Goal: Information Seeking & Learning: Learn about a topic

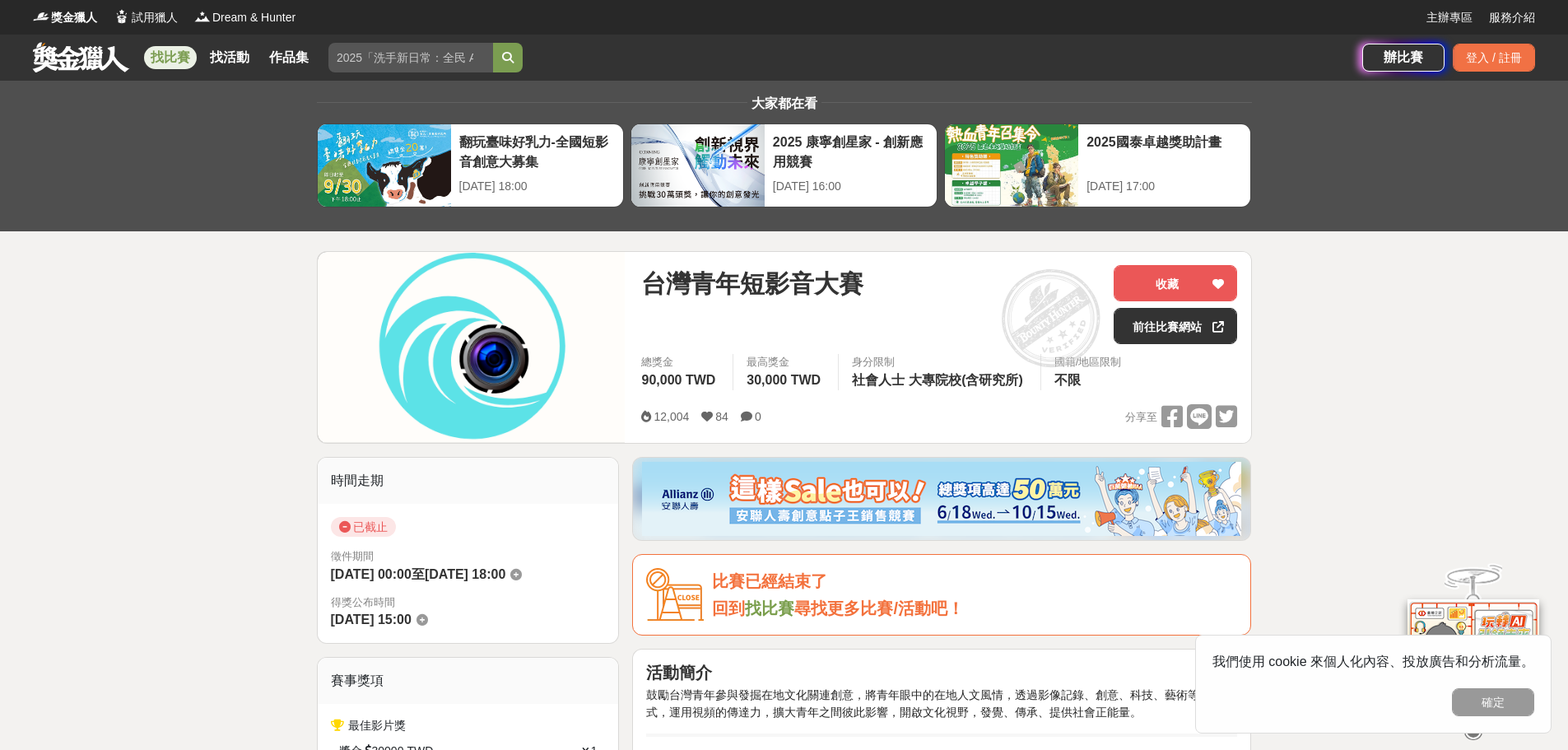
click at [72, 61] on link at bounding box center [81, 57] width 100 height 31
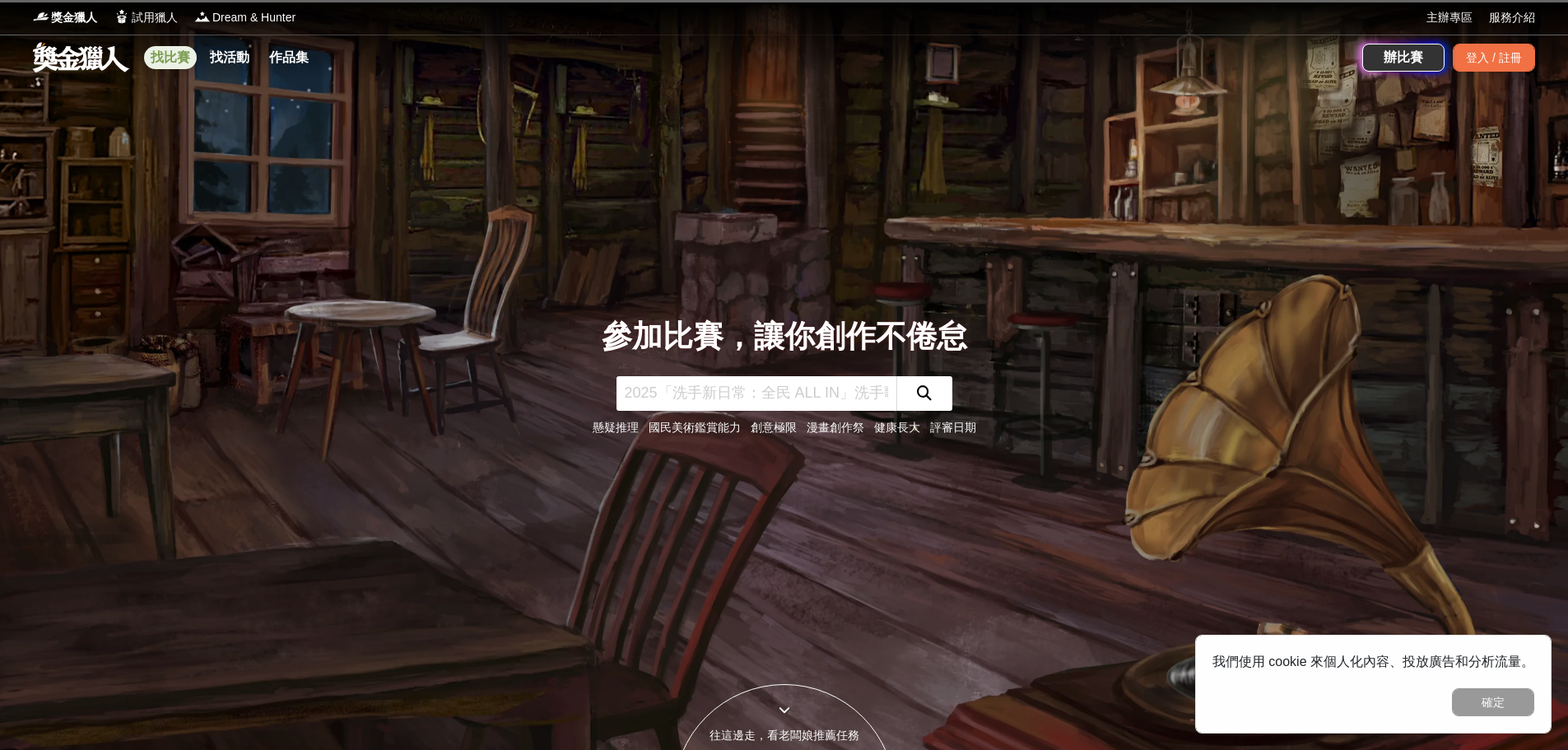
click at [179, 62] on link "找比賽" at bounding box center [170, 57] width 53 height 23
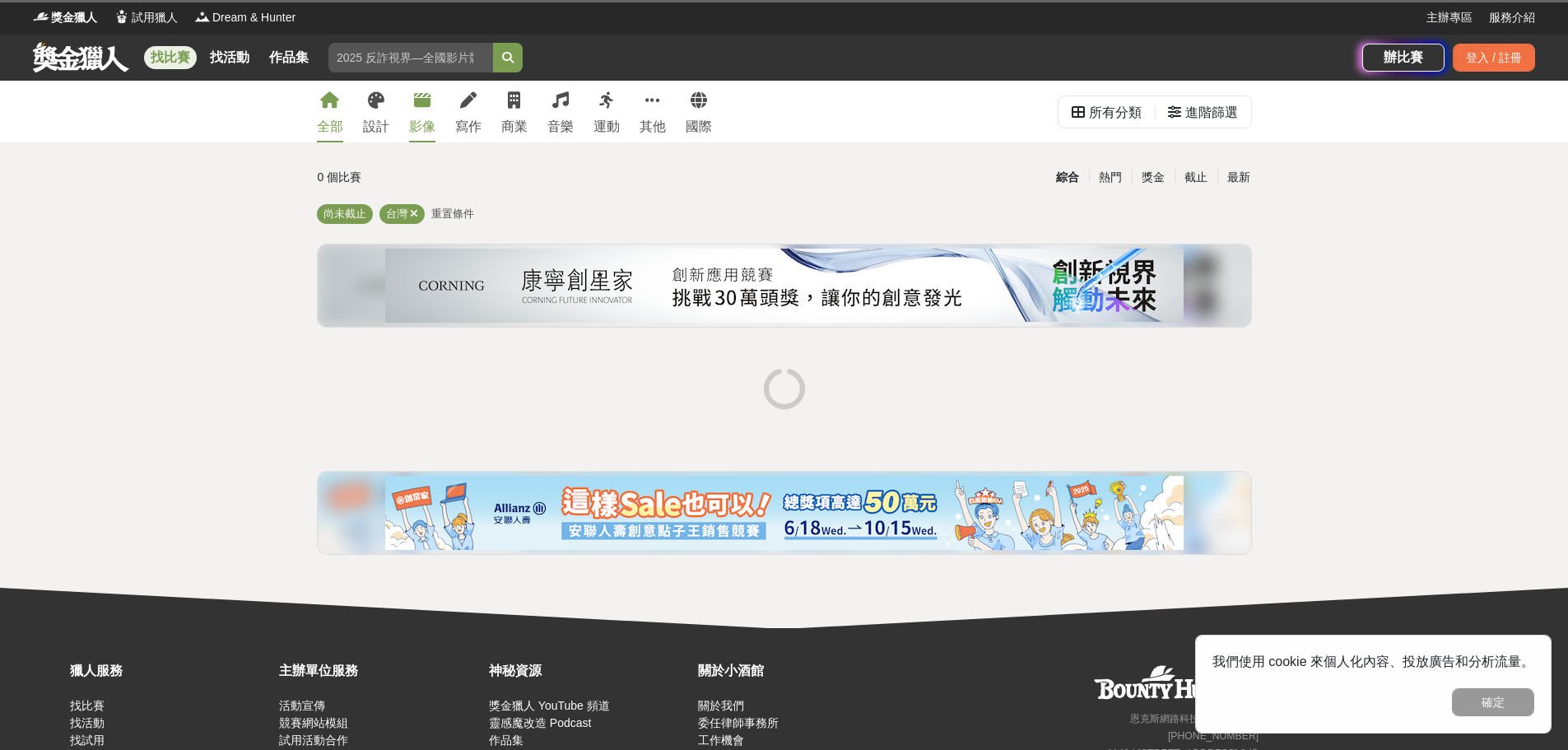
click at [424, 120] on div "影像" at bounding box center [422, 127] width 27 height 20
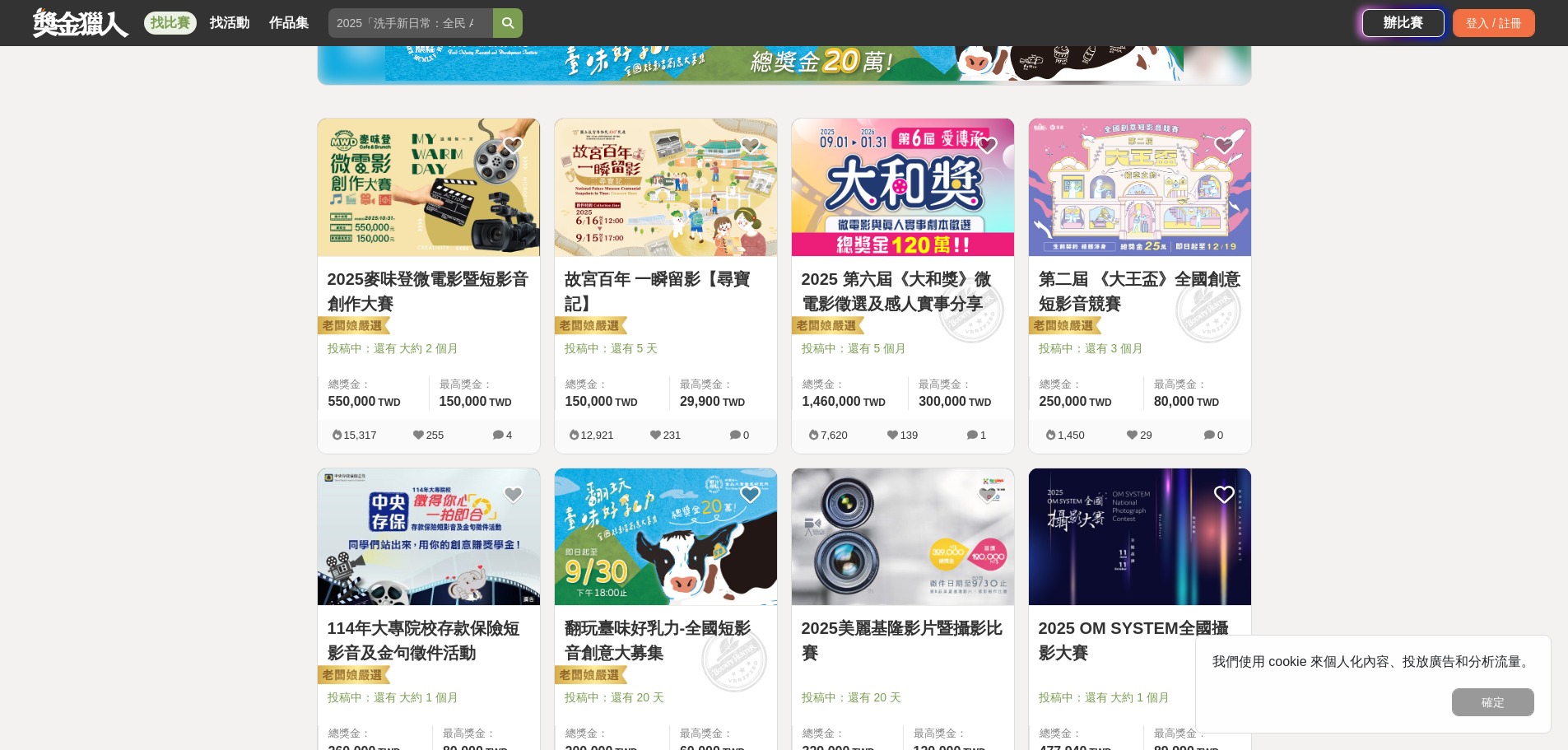
scroll to position [247, 0]
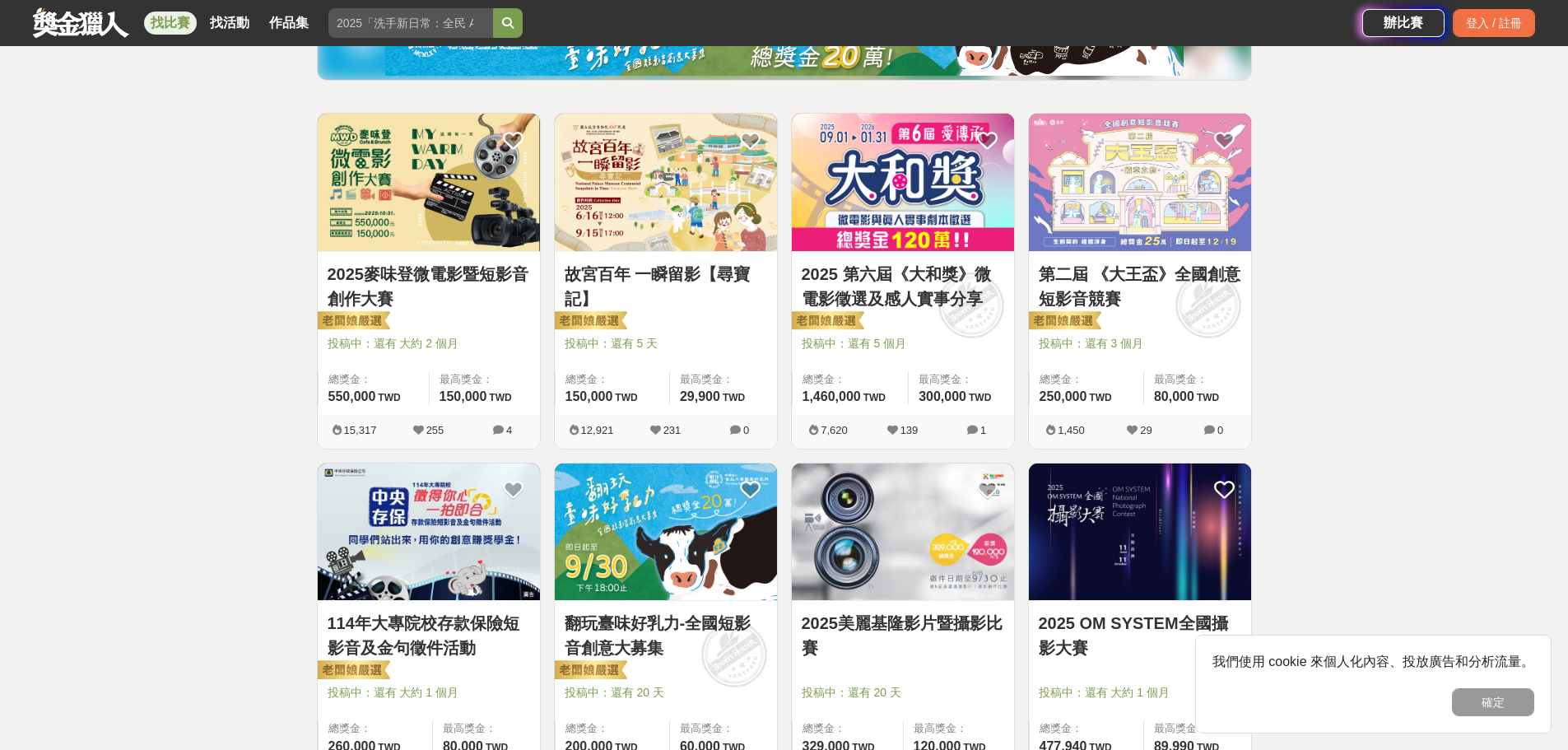
click at [691, 544] on img at bounding box center [665, 532] width 222 height 137
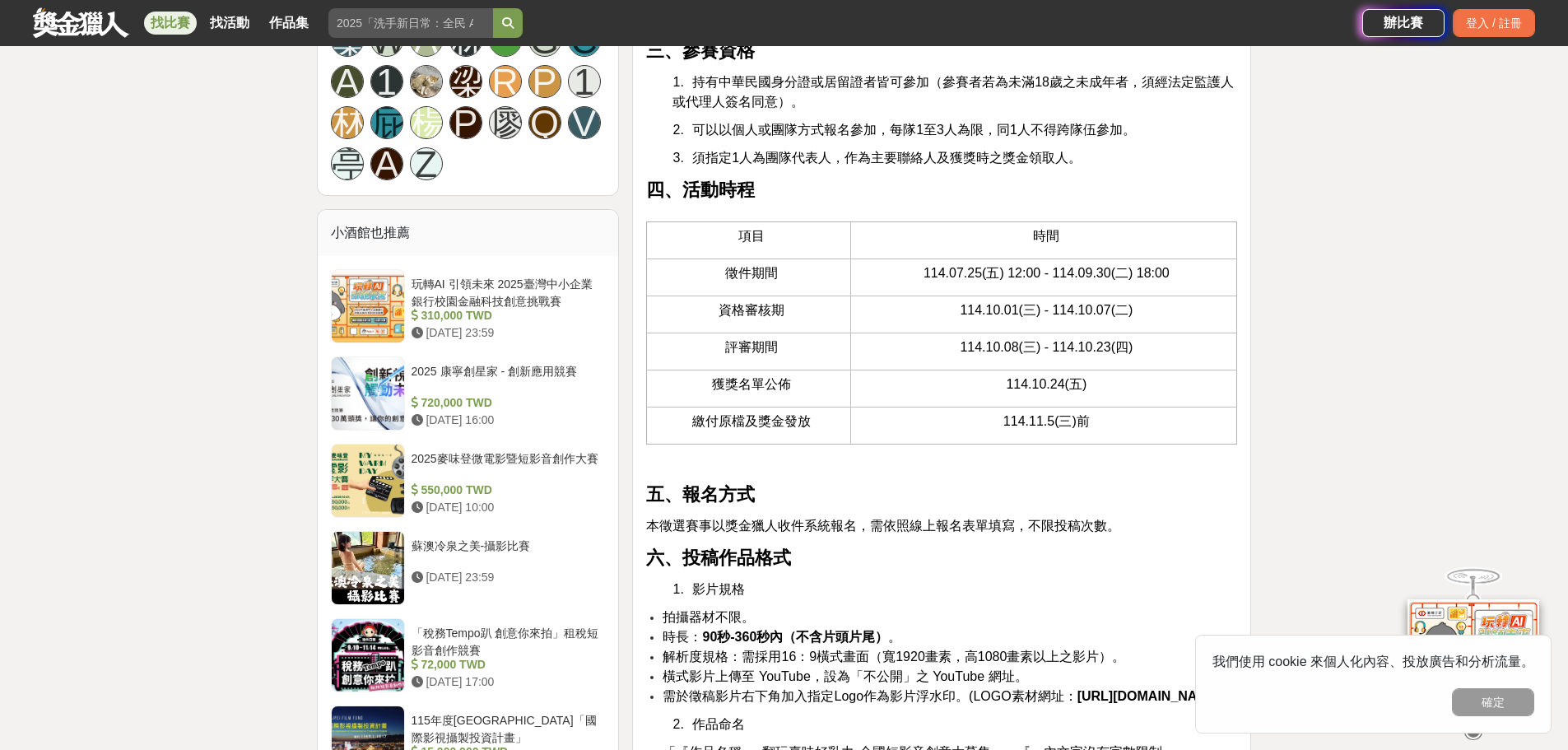
scroll to position [1563, 0]
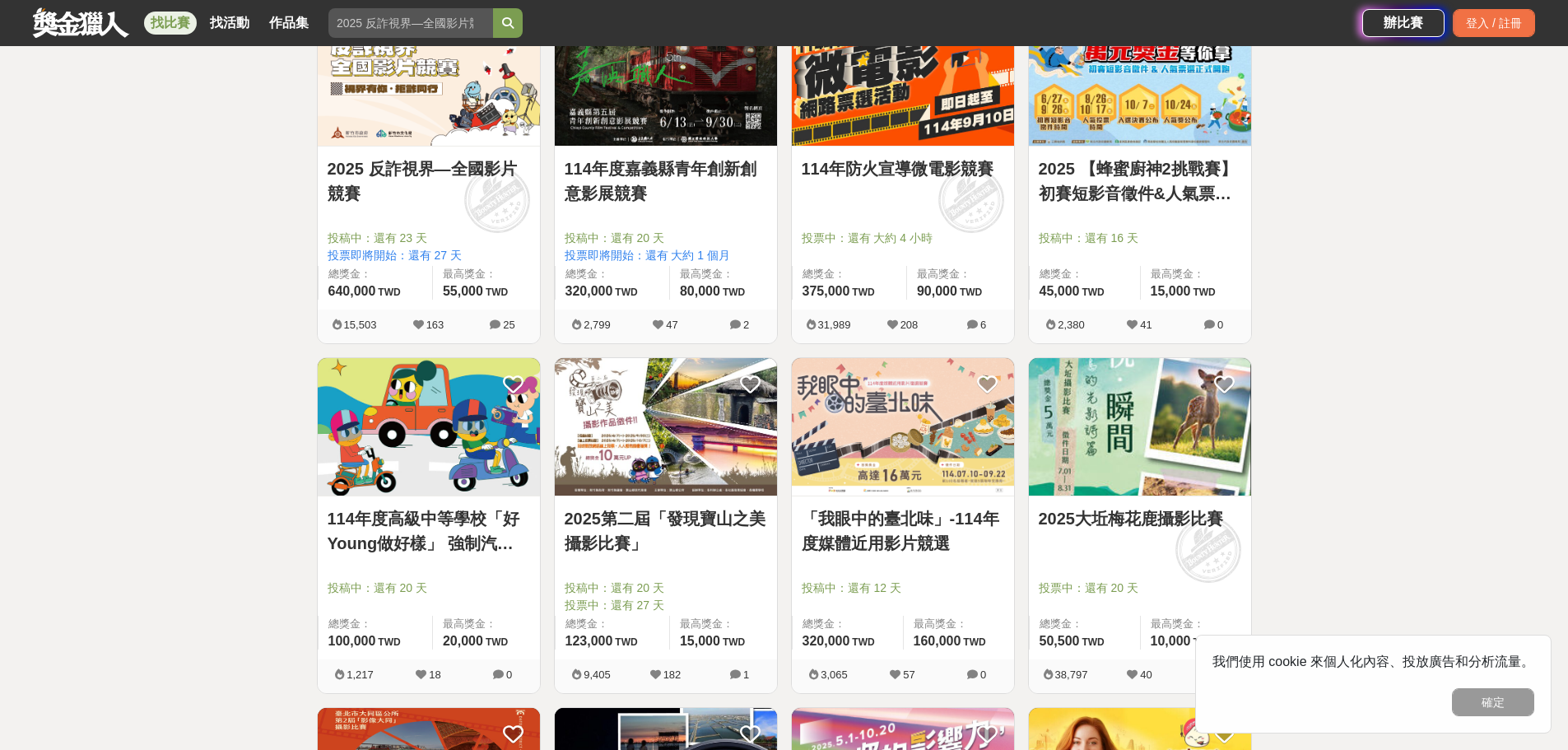
scroll to position [1070, 0]
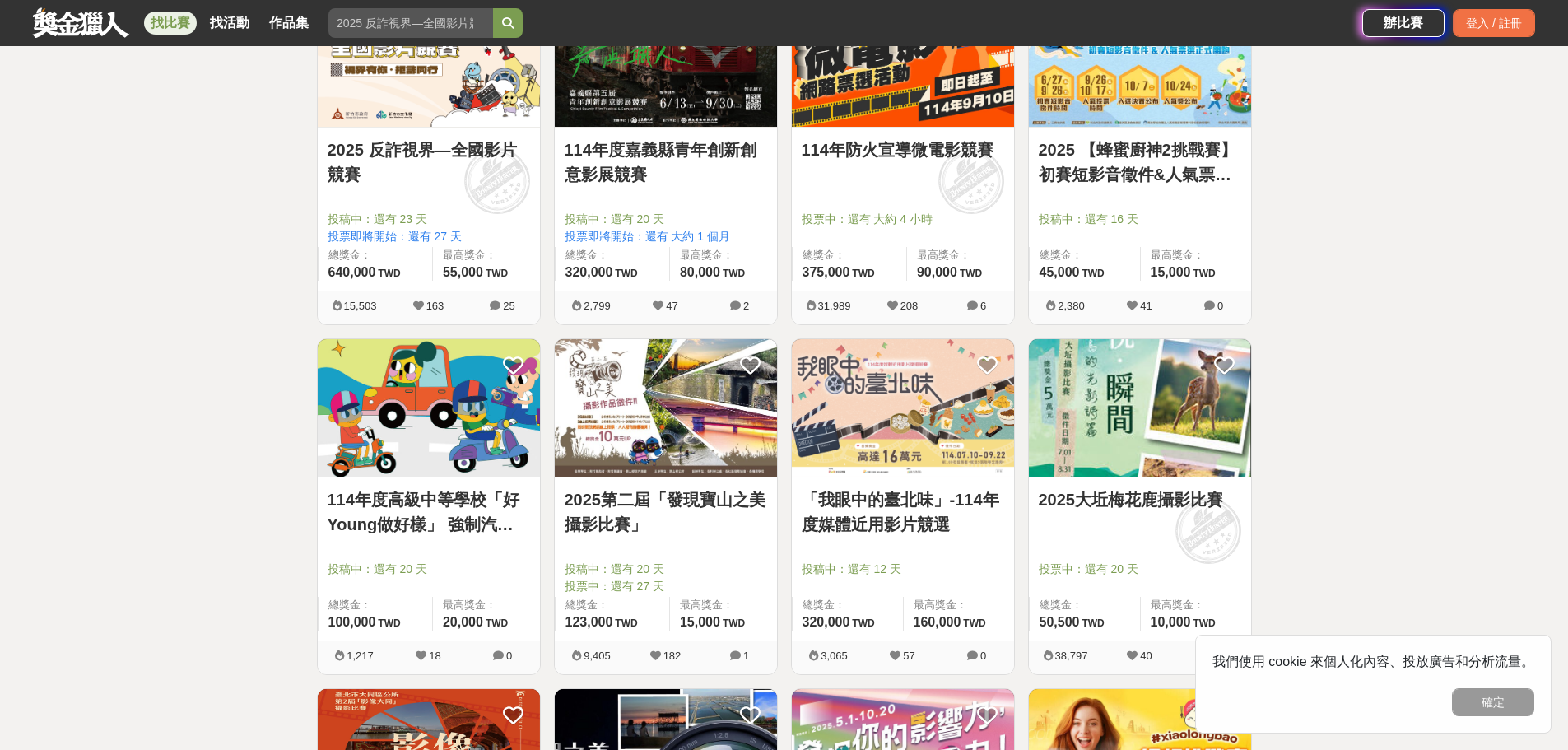
drag, startPoint x: 698, startPoint y: 546, endPoint x: 263, endPoint y: 496, distance: 437.9
click at [263, 496] on div "全部 設計 影像 寫作 商業 音樂 運動 其他 國際 所有分類 進階篩選 104 個比賽 綜合 熱門 獎金 截止 最新 攝影比賽 影片比賽 尚未截止 台灣 重…" at bounding box center [784, 316] width 1568 height 2611
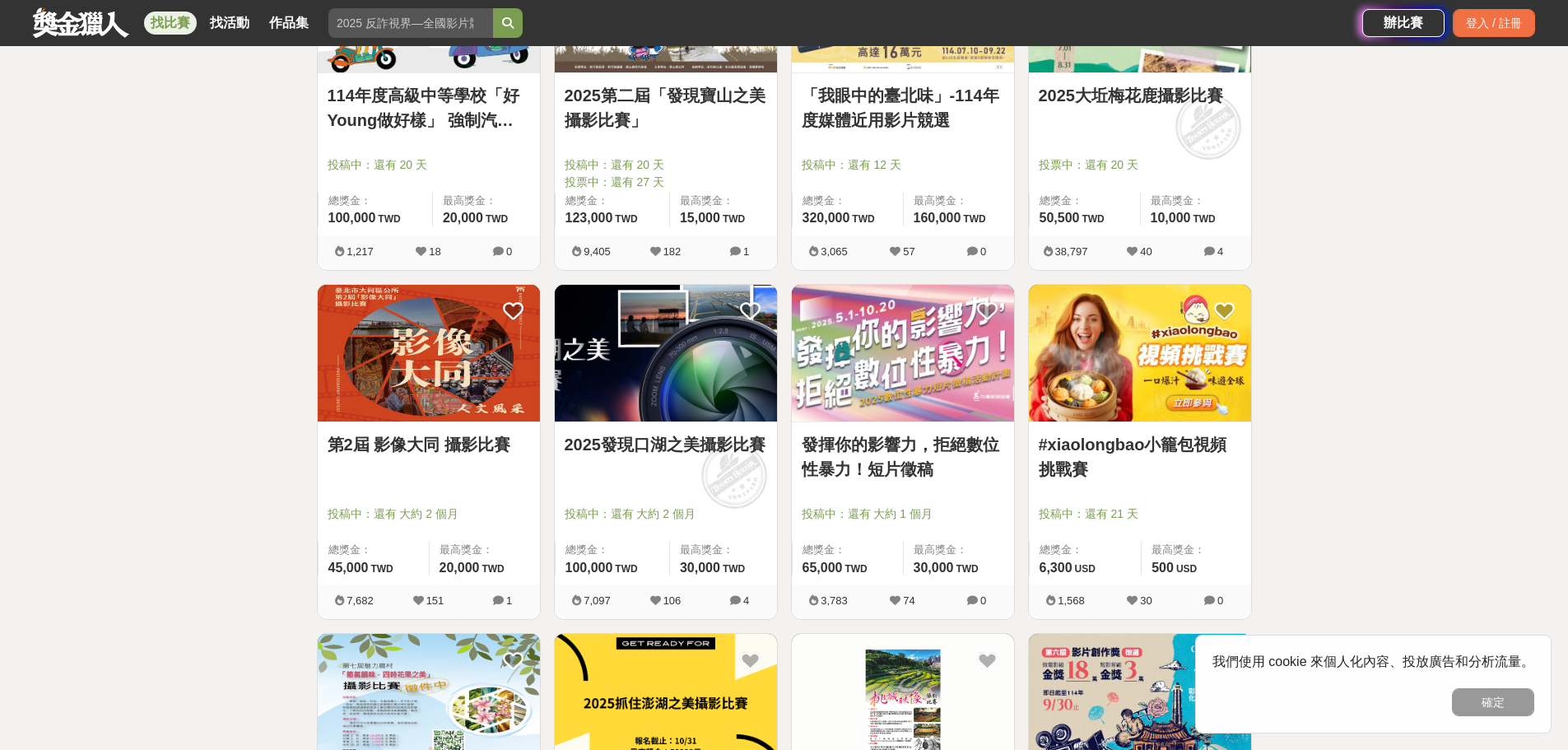
scroll to position [1481, 0]
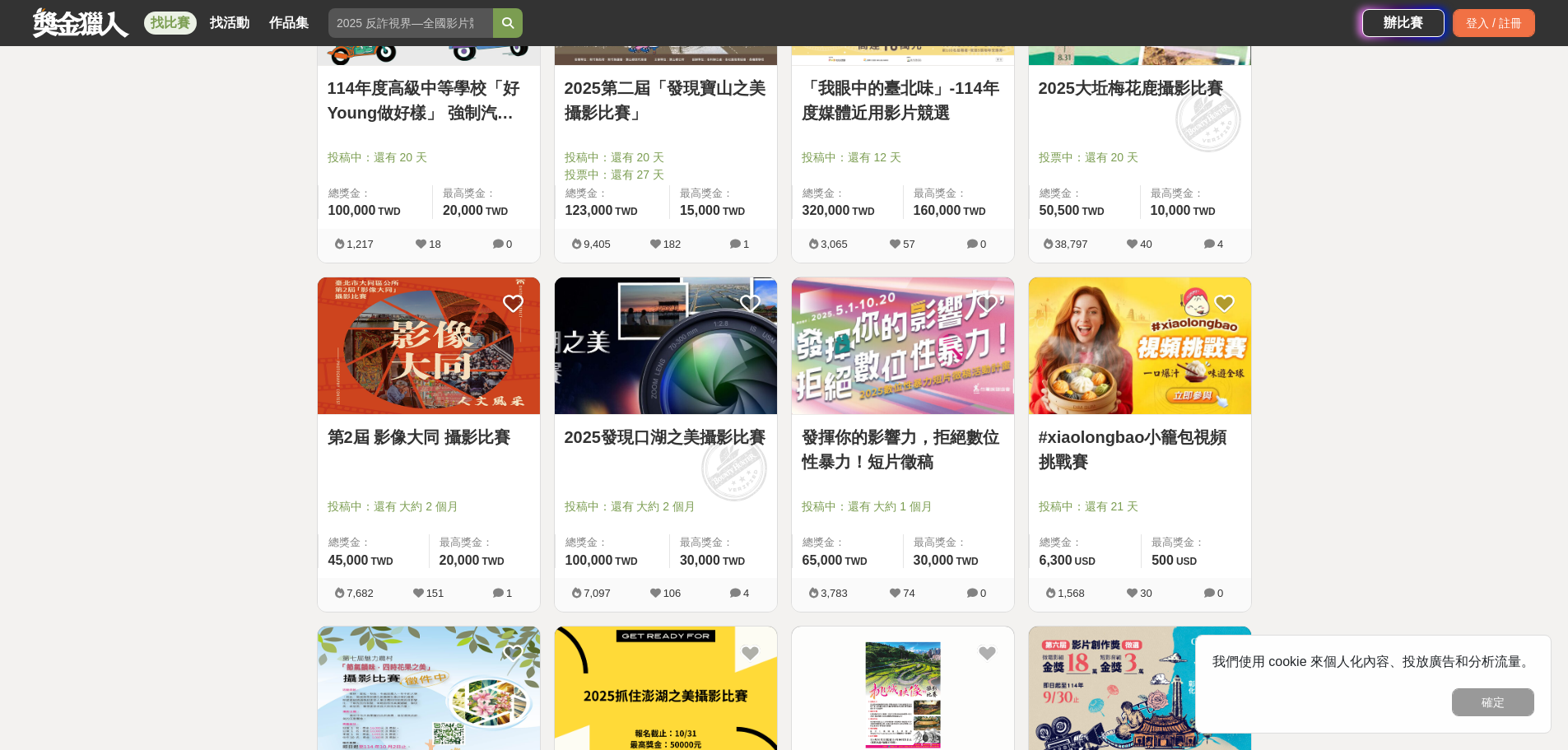
click at [453, 450] on div "第2屆 影像大同 攝影比賽" at bounding box center [428, 446] width 202 height 44
click at [454, 439] on link "第2屆 影像大同 攝影比賽" at bounding box center [428, 436] width 202 height 25
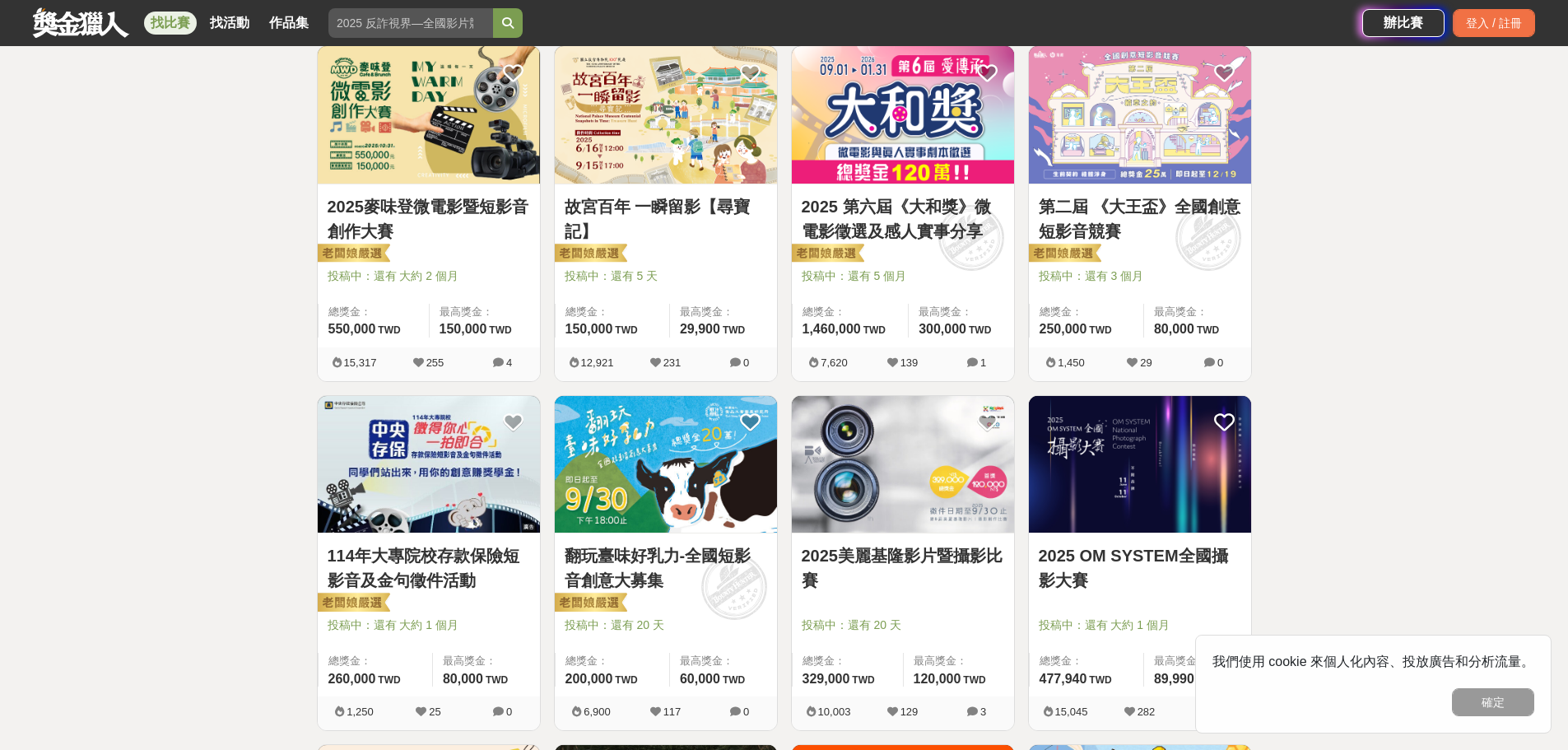
scroll to position [329, 0]
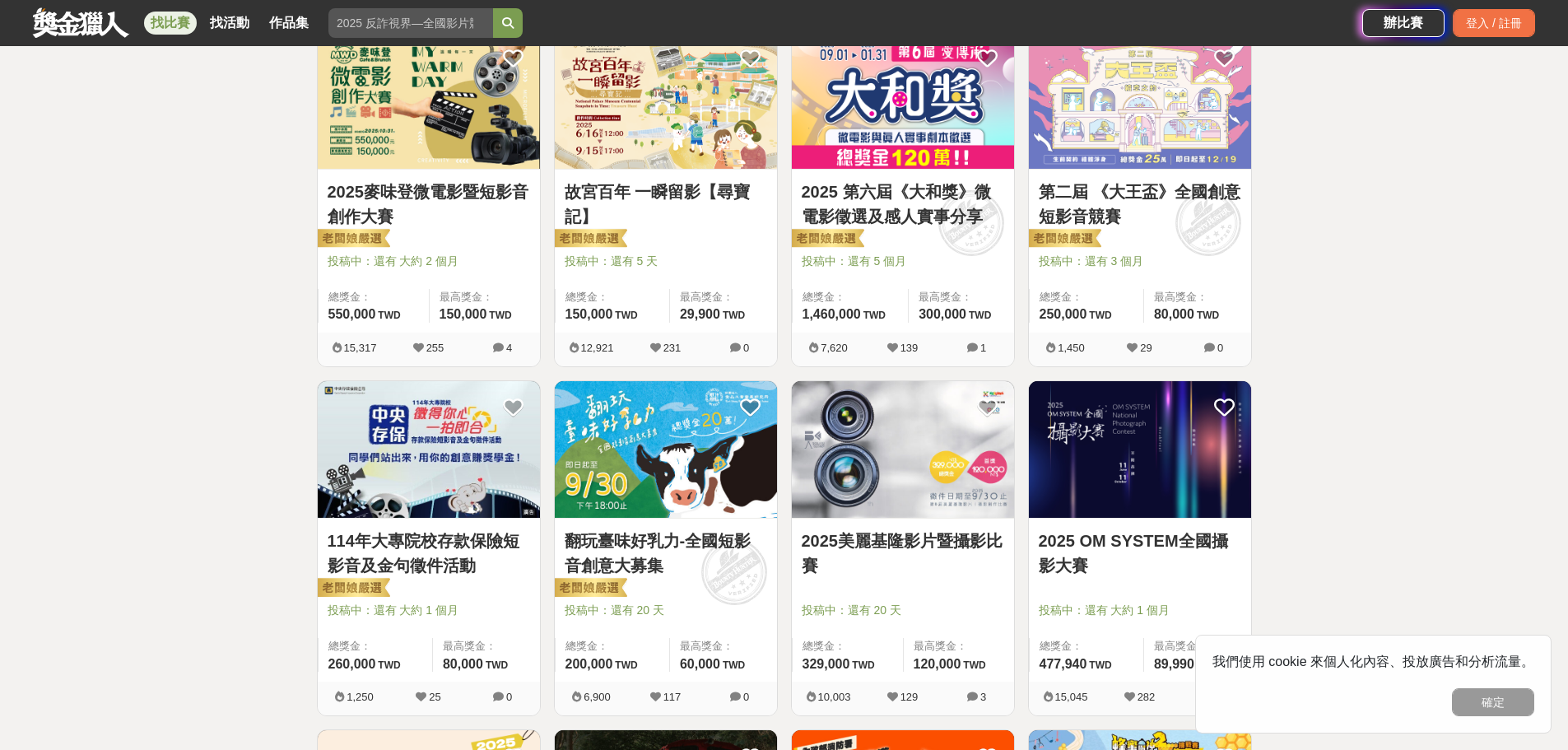
click at [646, 455] on img at bounding box center [665, 450] width 222 height 137
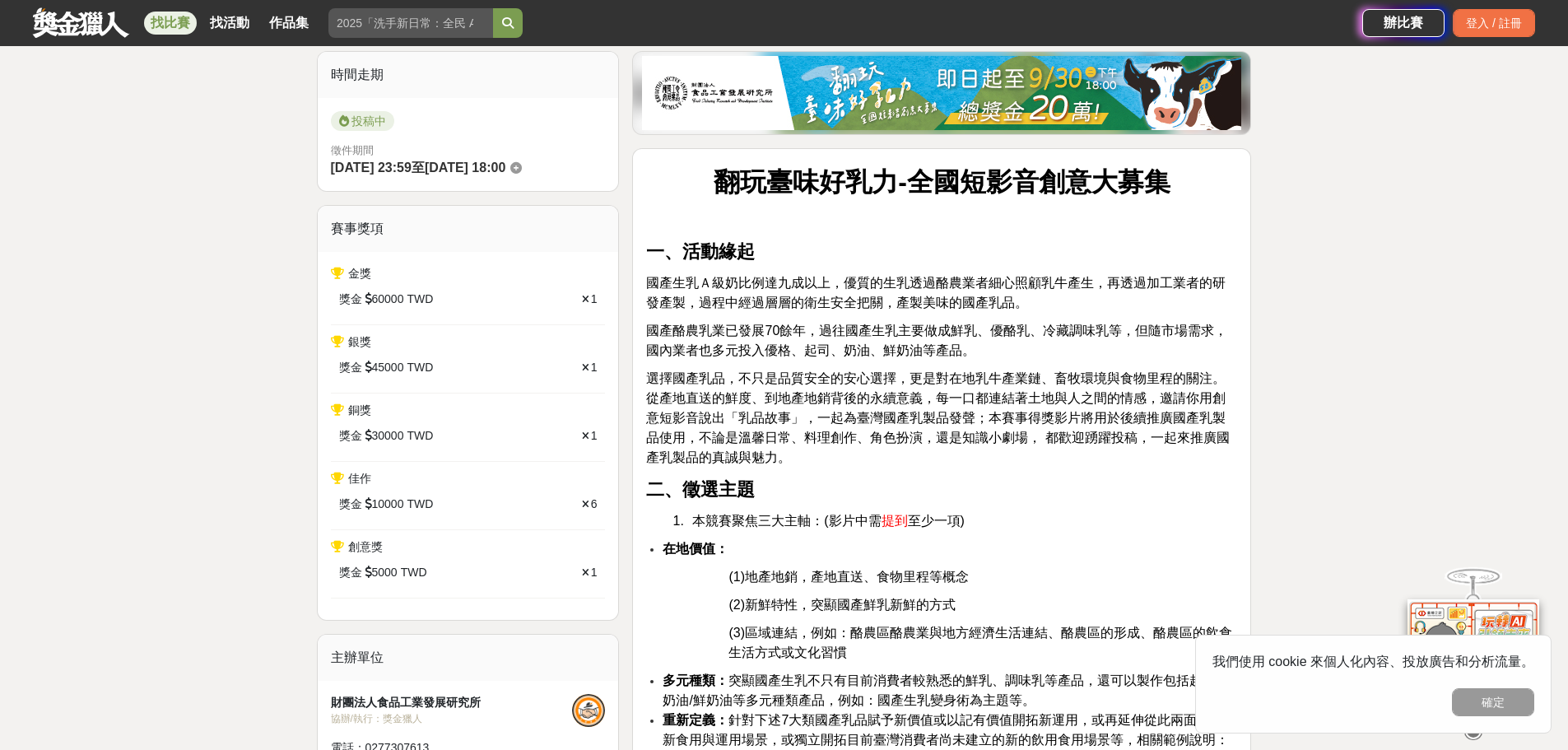
scroll to position [412, 0]
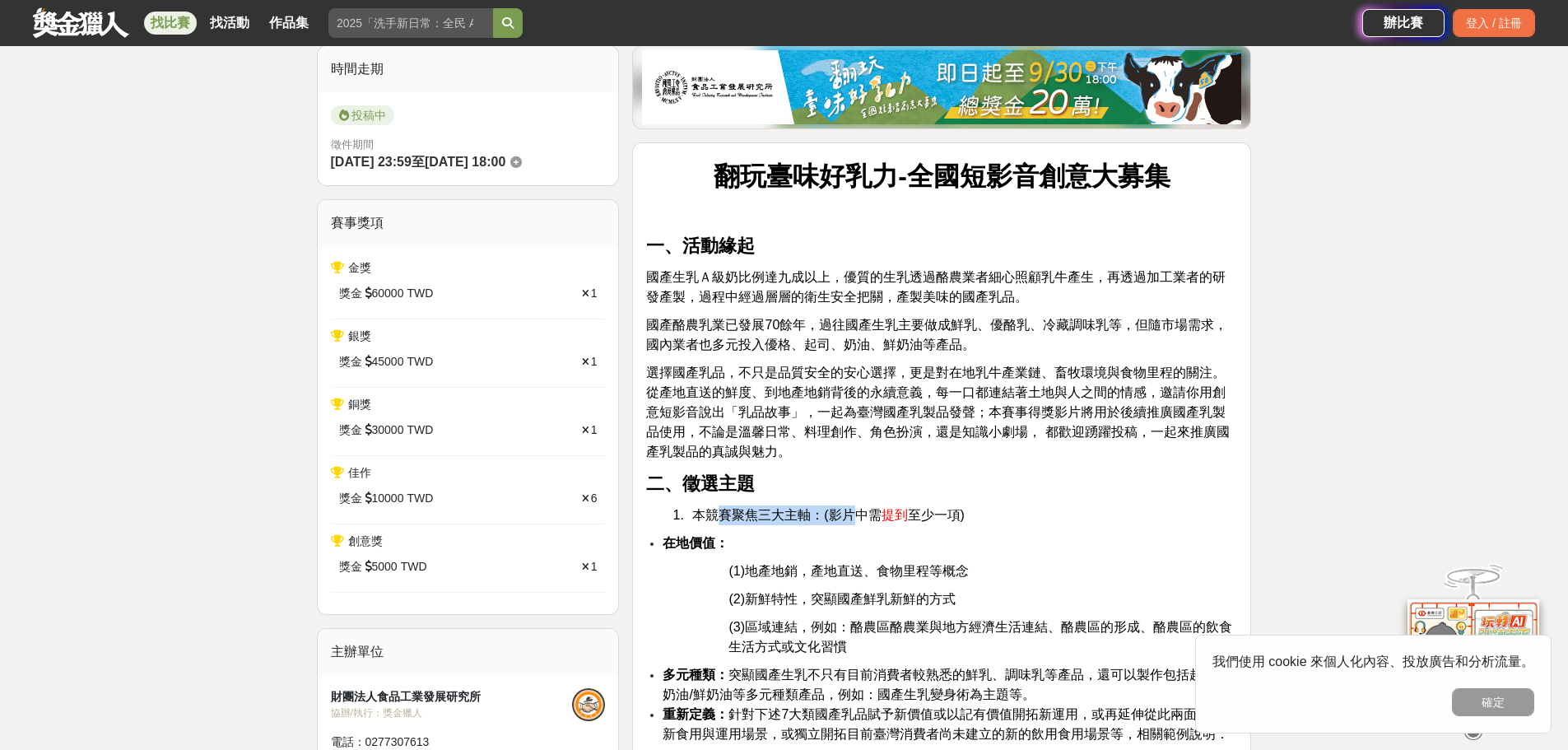
drag, startPoint x: 718, startPoint y: 509, endPoint x: 859, endPoint y: 508, distance: 141.0
click at [859, 508] on span "本競賽聚焦三大主軸：(影片中需" at bounding box center [787, 514] width 188 height 14
click at [866, 512] on span "本競賽聚焦三大主軸：(影片中需" at bounding box center [787, 514] width 188 height 14
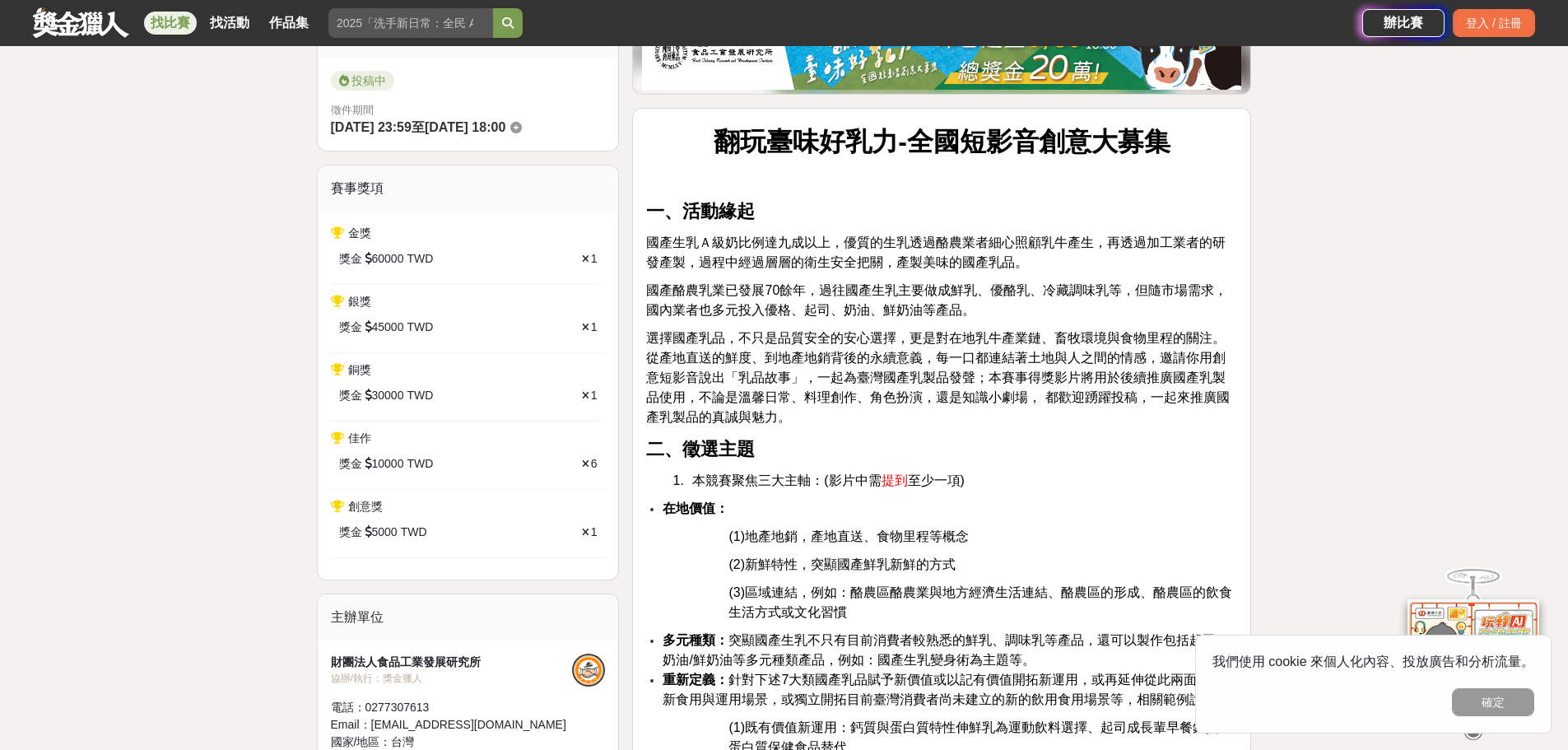
scroll to position [494, 0]
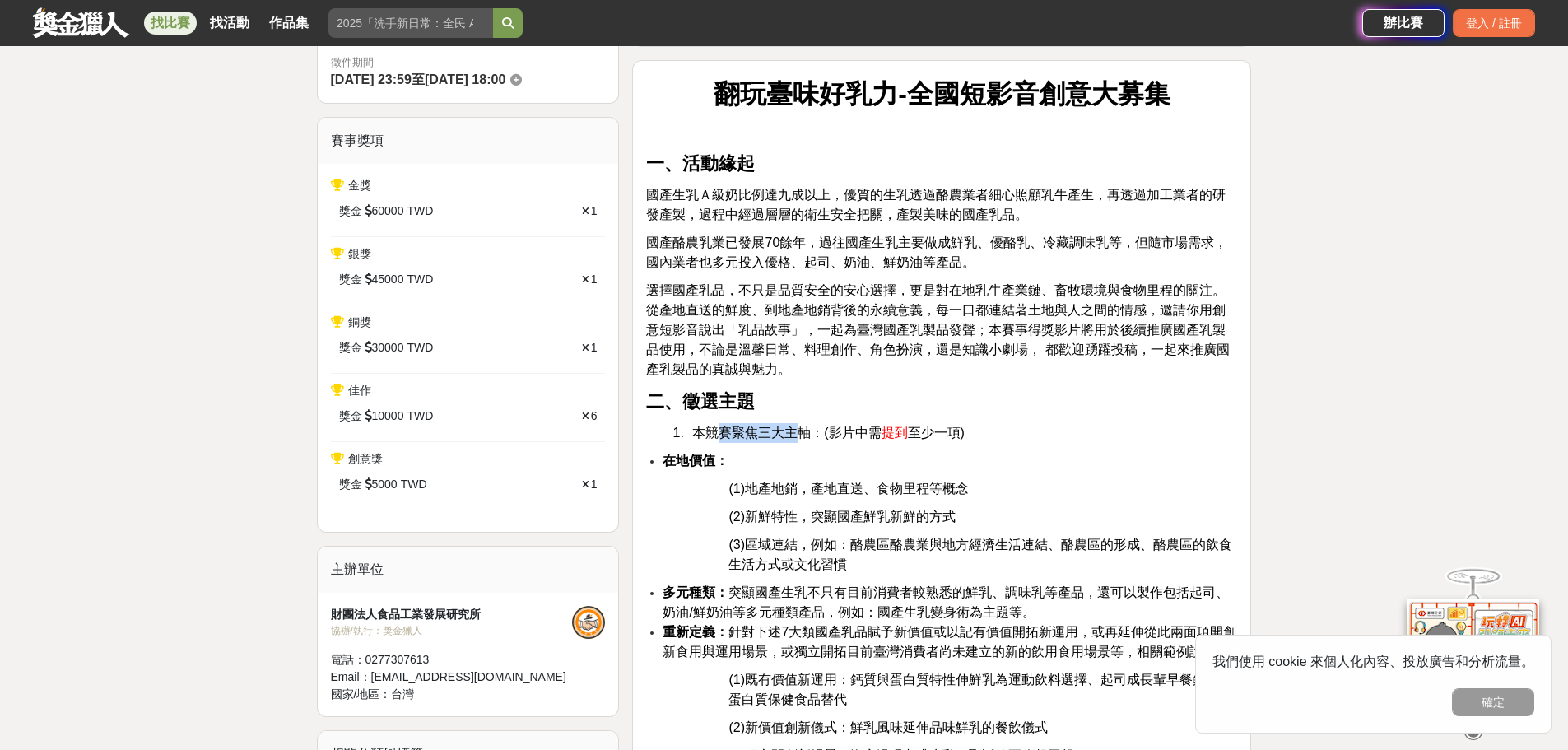
drag, startPoint x: 712, startPoint y: 436, endPoint x: 791, endPoint y: 434, distance: 79.0
click at [791, 434] on span "本競賽聚焦三大主軸：(影片中需" at bounding box center [787, 432] width 188 height 14
click at [852, 481] on span "(1)地產地銷，產地直送、食物里程等概念" at bounding box center [848, 488] width 241 height 14
drag, startPoint x: 824, startPoint y: 489, endPoint x: 859, endPoint y: 490, distance: 35.0
click at [859, 490] on span "(1)地產地銷，產地直送、食物里程等概念" at bounding box center [848, 488] width 241 height 14
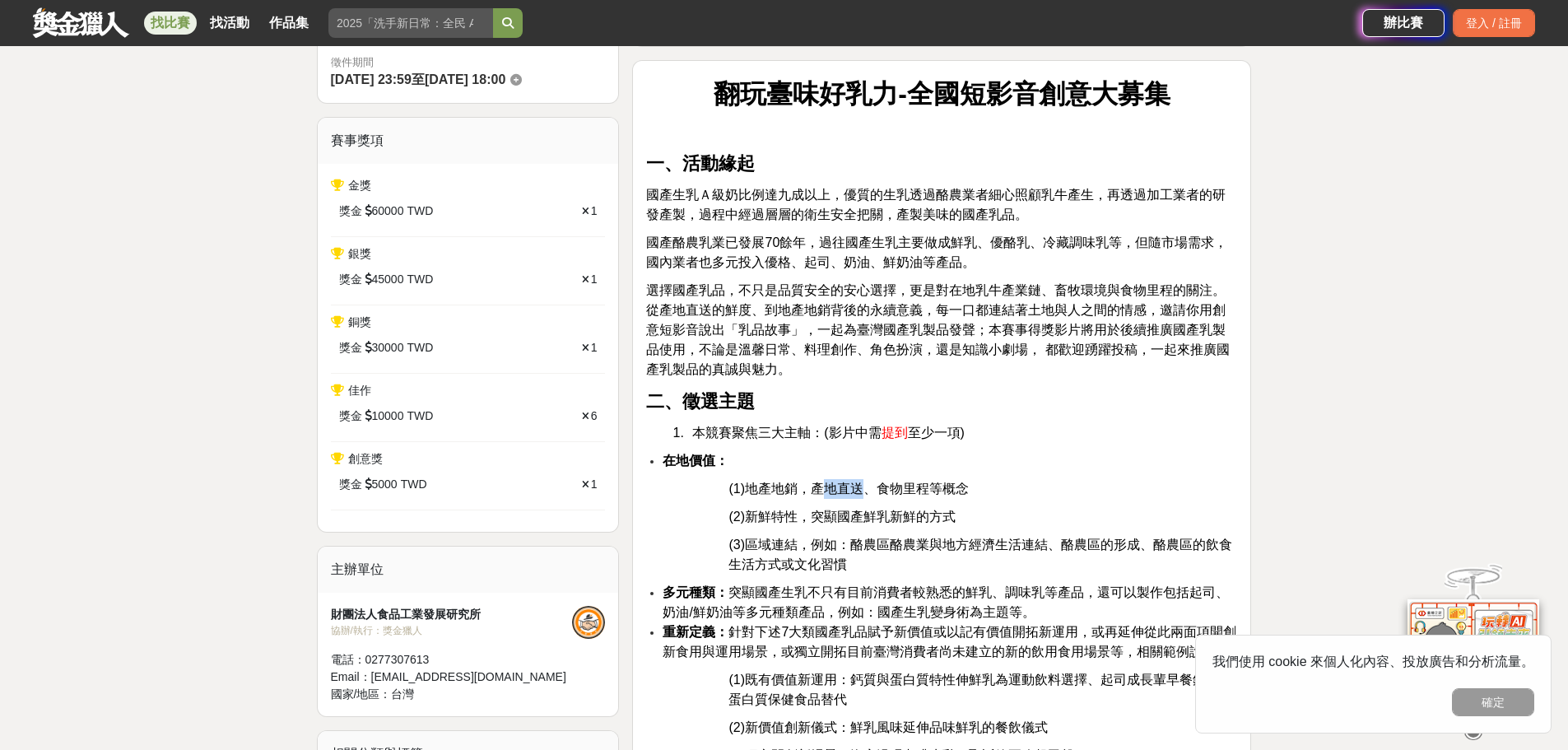
click at [869, 490] on span "(1)地產地銷，產地直送、食物里程等概念" at bounding box center [848, 488] width 241 height 14
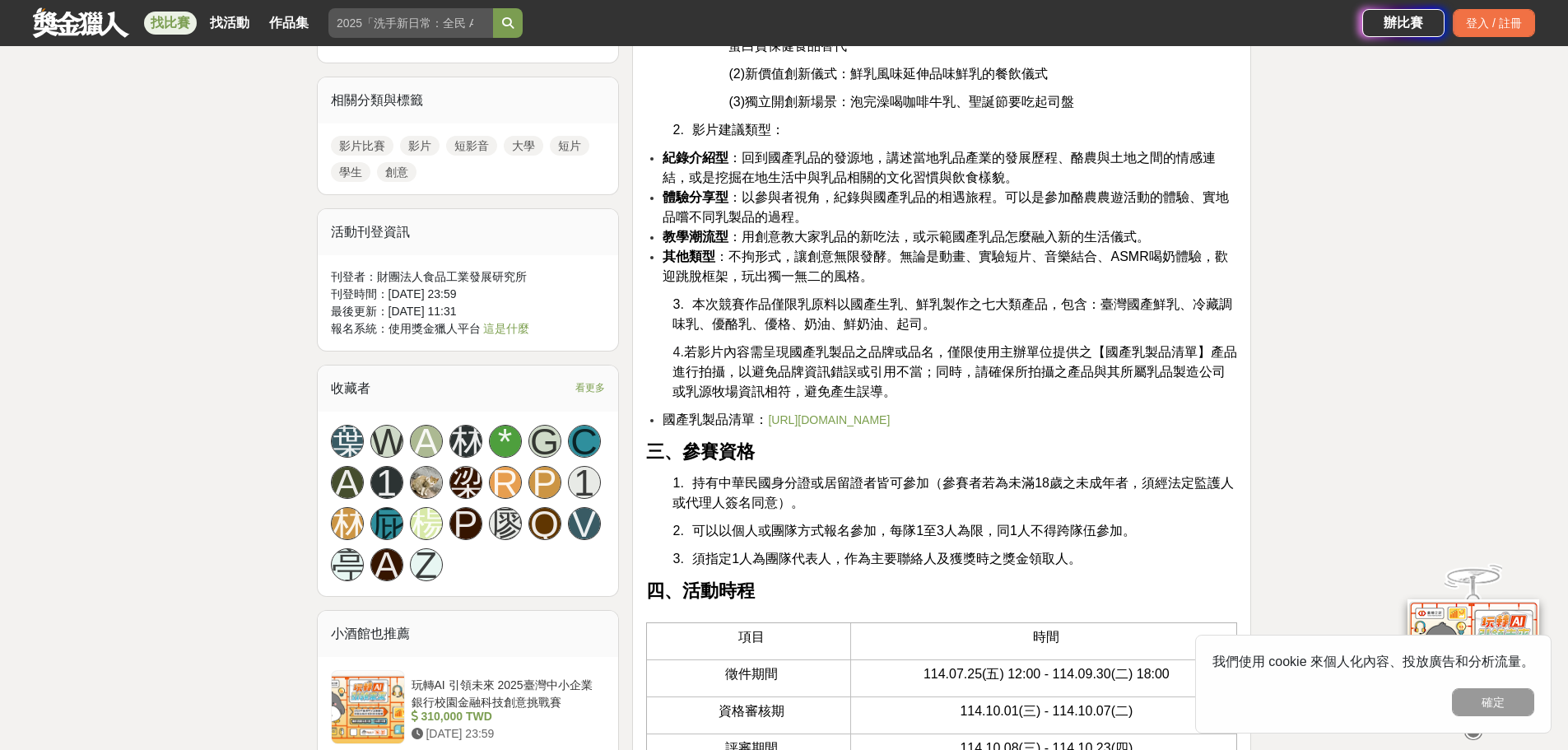
scroll to position [1152, 0]
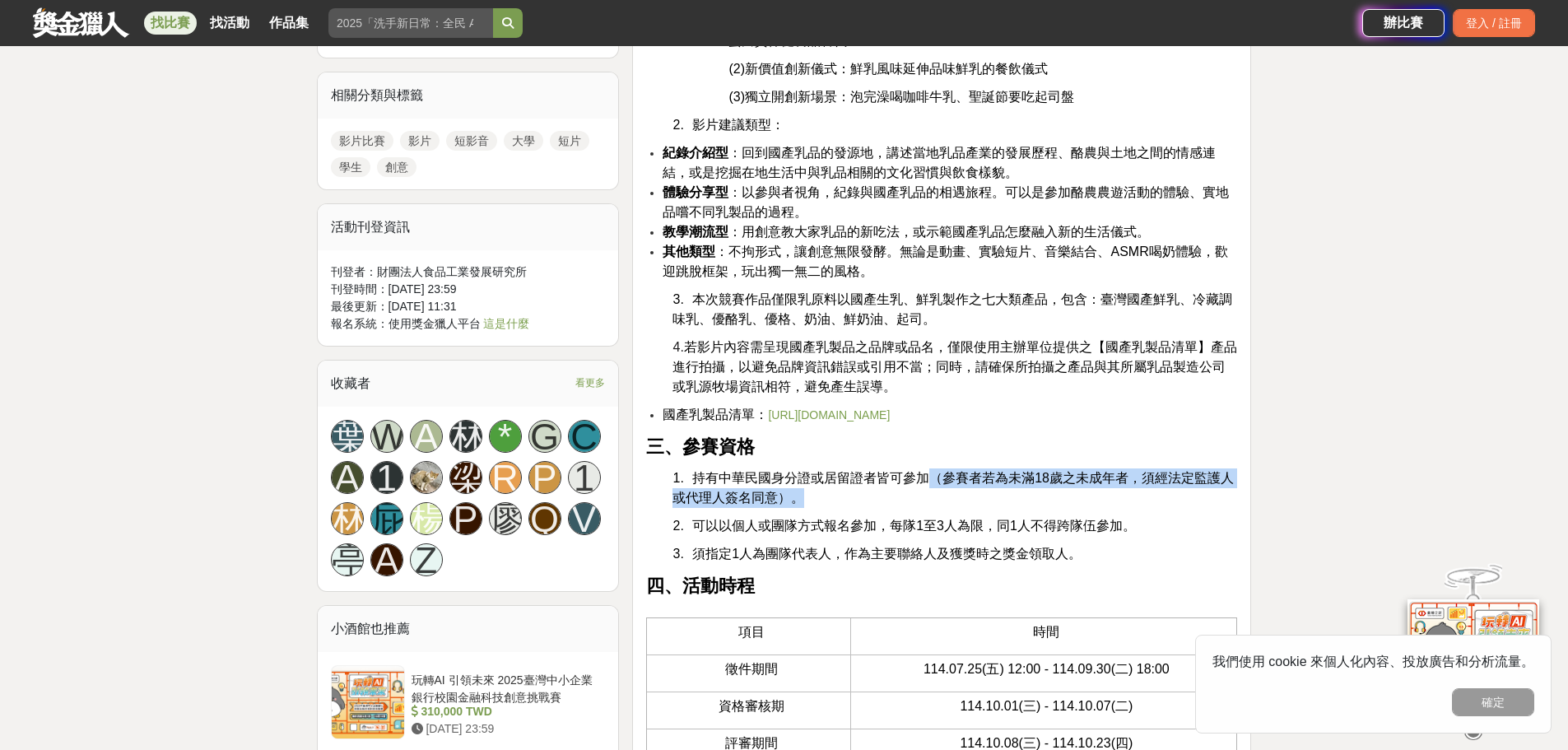
drag, startPoint x: 851, startPoint y: 502, endPoint x: 929, endPoint y: 497, distance: 78.2
click at [929, 497] on p "1. 持有中華民國身分證或居留證者皆可參加（參賽者若為未滿18歲之未成年者，須經法定監護人或代理人簽名同意）。" at bounding box center [954, 488] width 564 height 39
click at [940, 508] on p "1. 持有中華民國身分證或居留證者皆可參加（參賽者若為未滿18歲之未成年者，須經法定監護人或代理人簽名同意）。" at bounding box center [954, 488] width 564 height 39
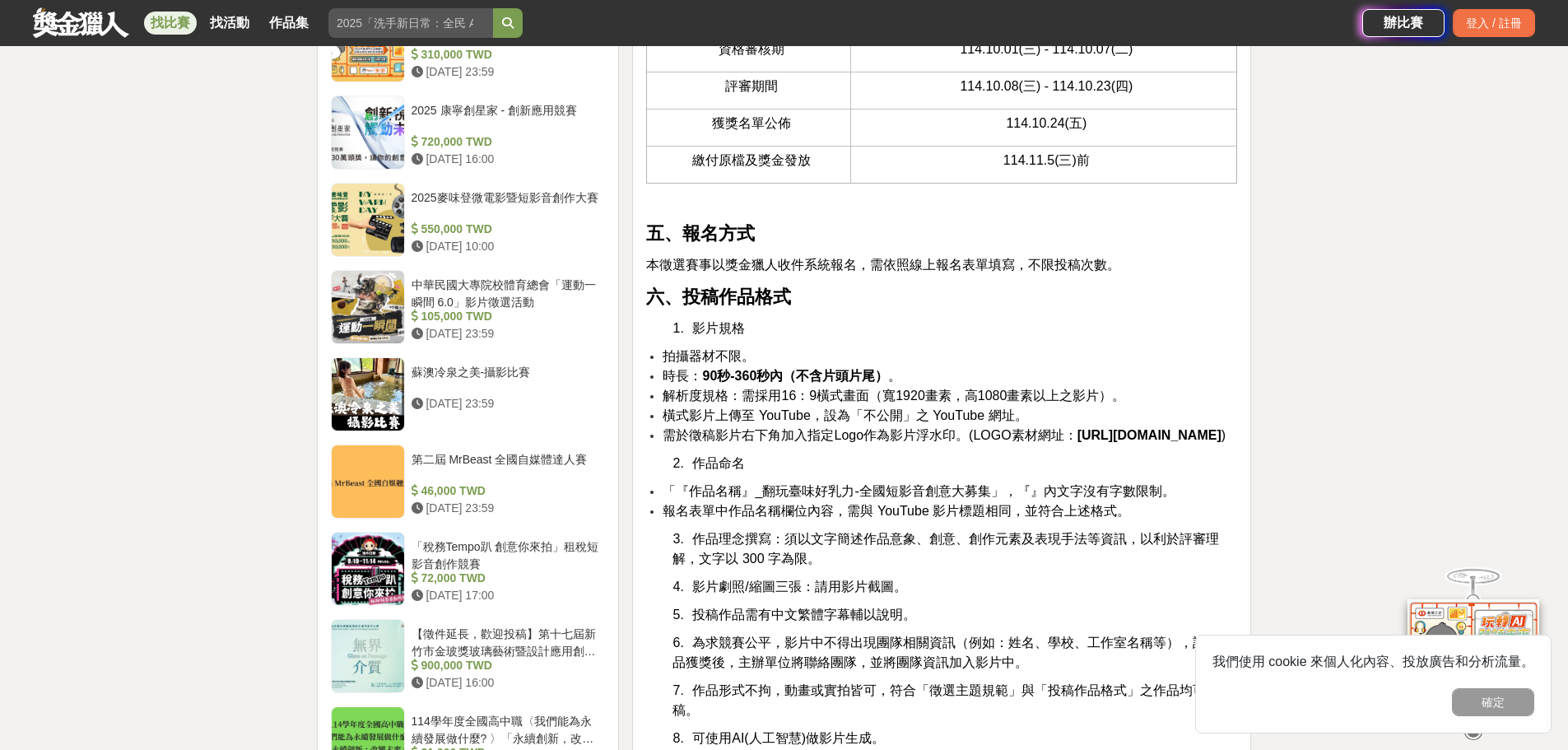
scroll to position [1810, 0]
drag, startPoint x: 981, startPoint y: 591, endPoint x: 841, endPoint y: 516, distance: 158.8
click at [841, 472] on p "2. 作品命名" at bounding box center [954, 462] width 564 height 20
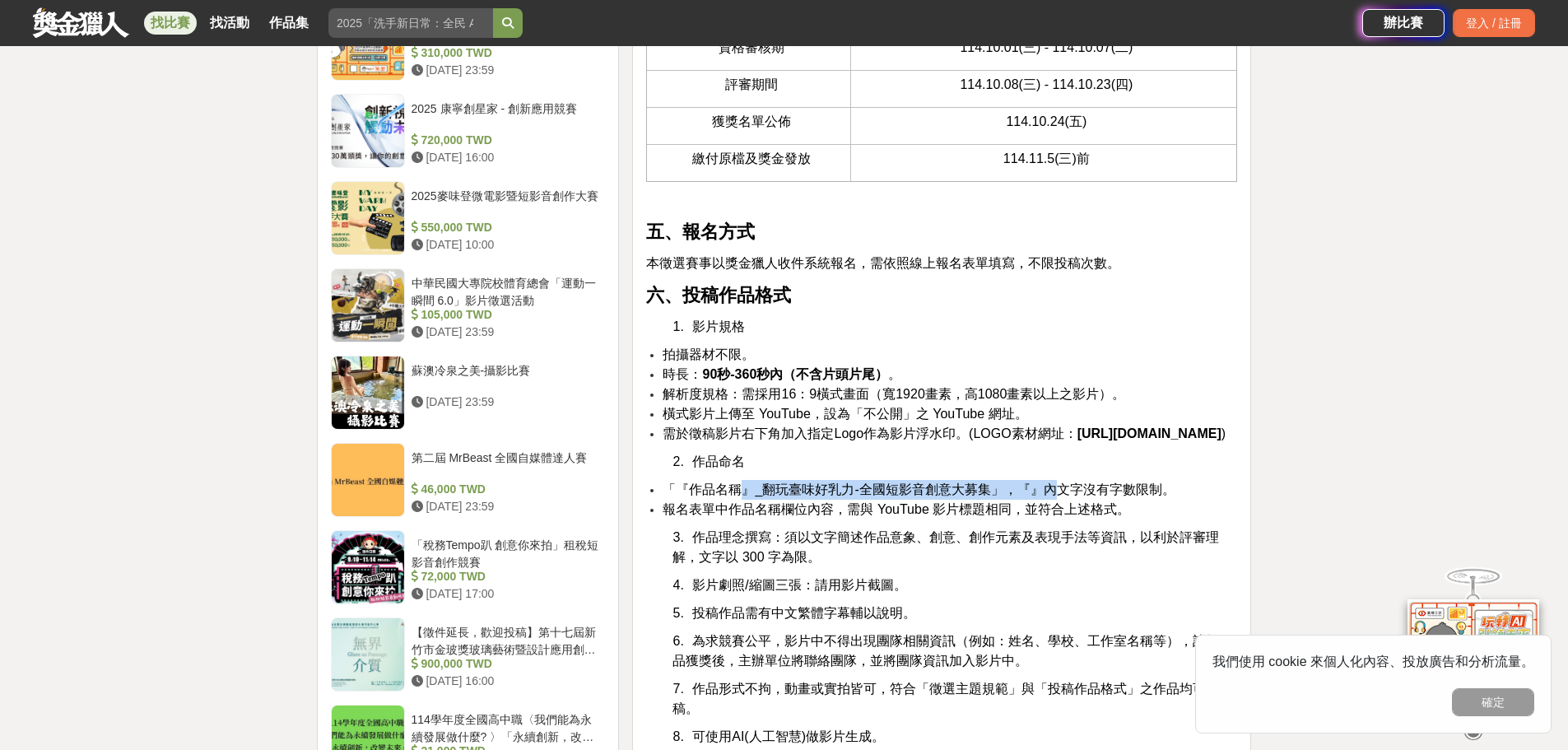
drag, startPoint x: 808, startPoint y: 546, endPoint x: 1030, endPoint y: 542, distance: 222.0
click at [1030, 497] on span "「『作品名稱』_翻玩臺味好乳力-全國短影音創意大募集」，『』內文字沒有字數限制。" at bounding box center [918, 488] width 512 height 14
drag, startPoint x: 1063, startPoint y: 537, endPoint x: 1131, endPoint y: 538, distance: 68.0
click at [1131, 497] on span "「『作品名稱』_翻玩臺味好乳力-全國短影音創意大募集」，『』內文字沒有字數限制。" at bounding box center [918, 488] width 512 height 14
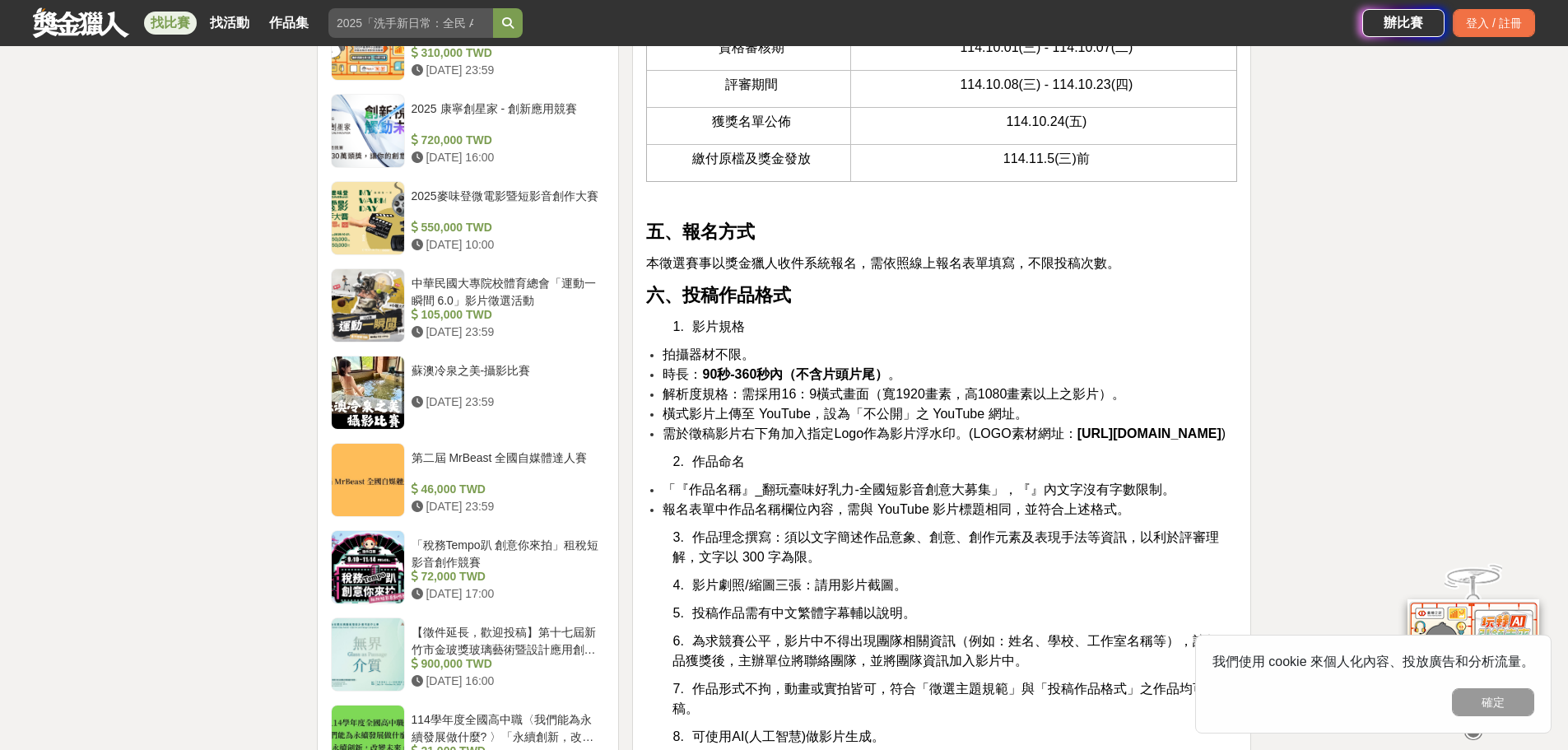
click at [905, 472] on p "2. 作品命名" at bounding box center [954, 462] width 564 height 20
drag, startPoint x: 662, startPoint y: 563, endPoint x: 980, endPoint y: 541, distance: 318.8
click at [967, 516] on span "報名表單中作品名稱欄位內容，需與 YouTube 影片標題相同，並符合上述格式。" at bounding box center [896, 509] width 467 height 14
click at [991, 472] on p "2. 作品命名" at bounding box center [954, 462] width 564 height 20
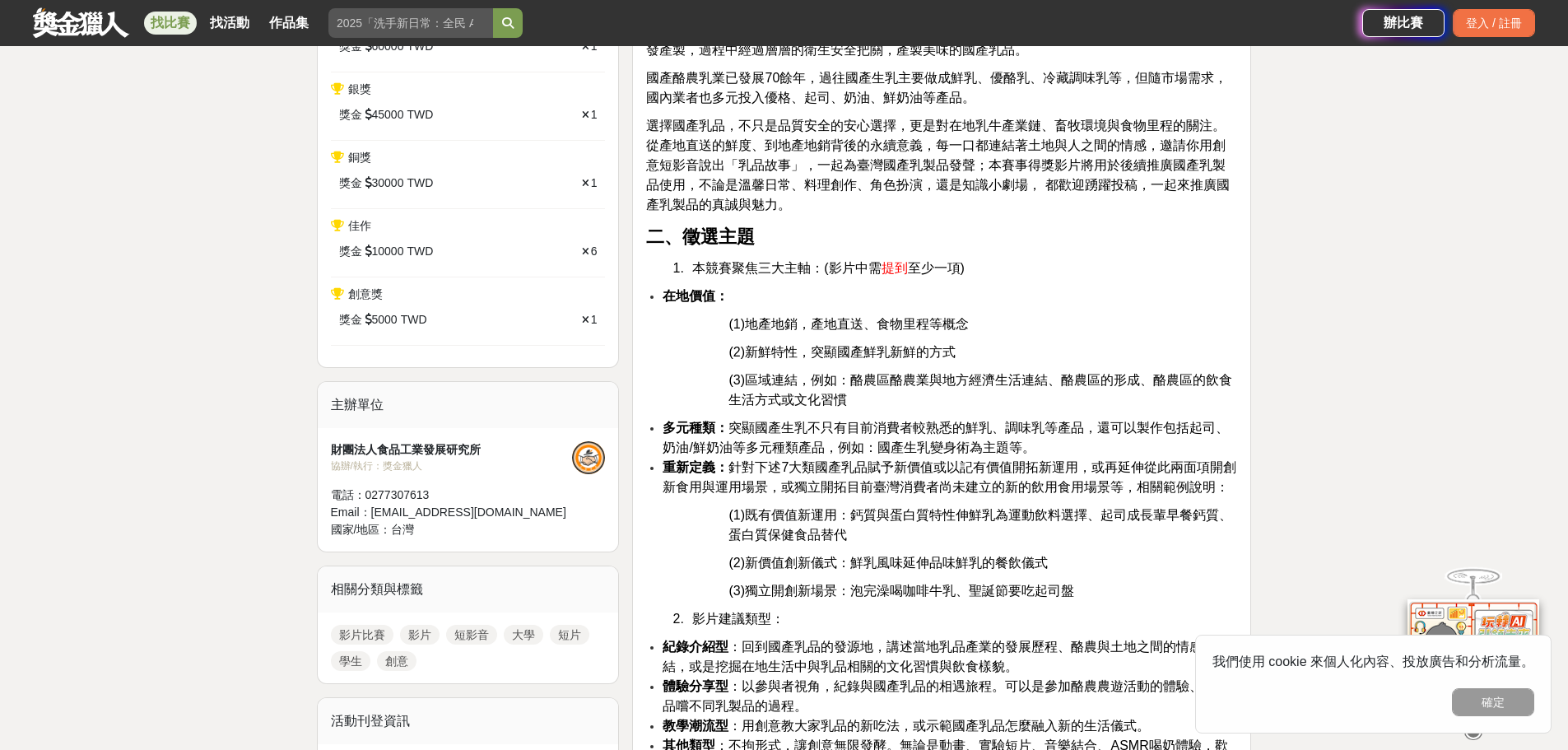
scroll to position [165, 0]
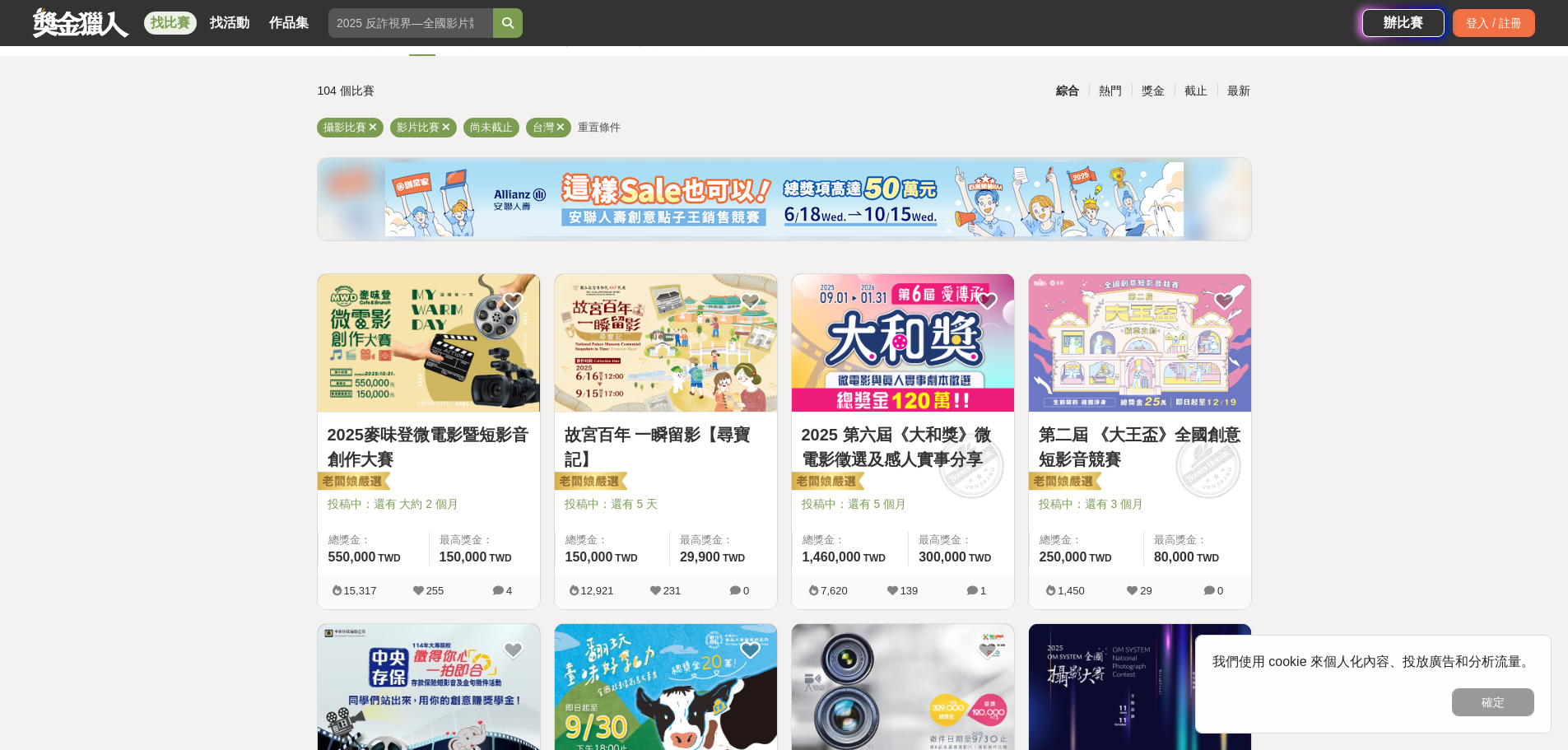
scroll to position [82, 0]
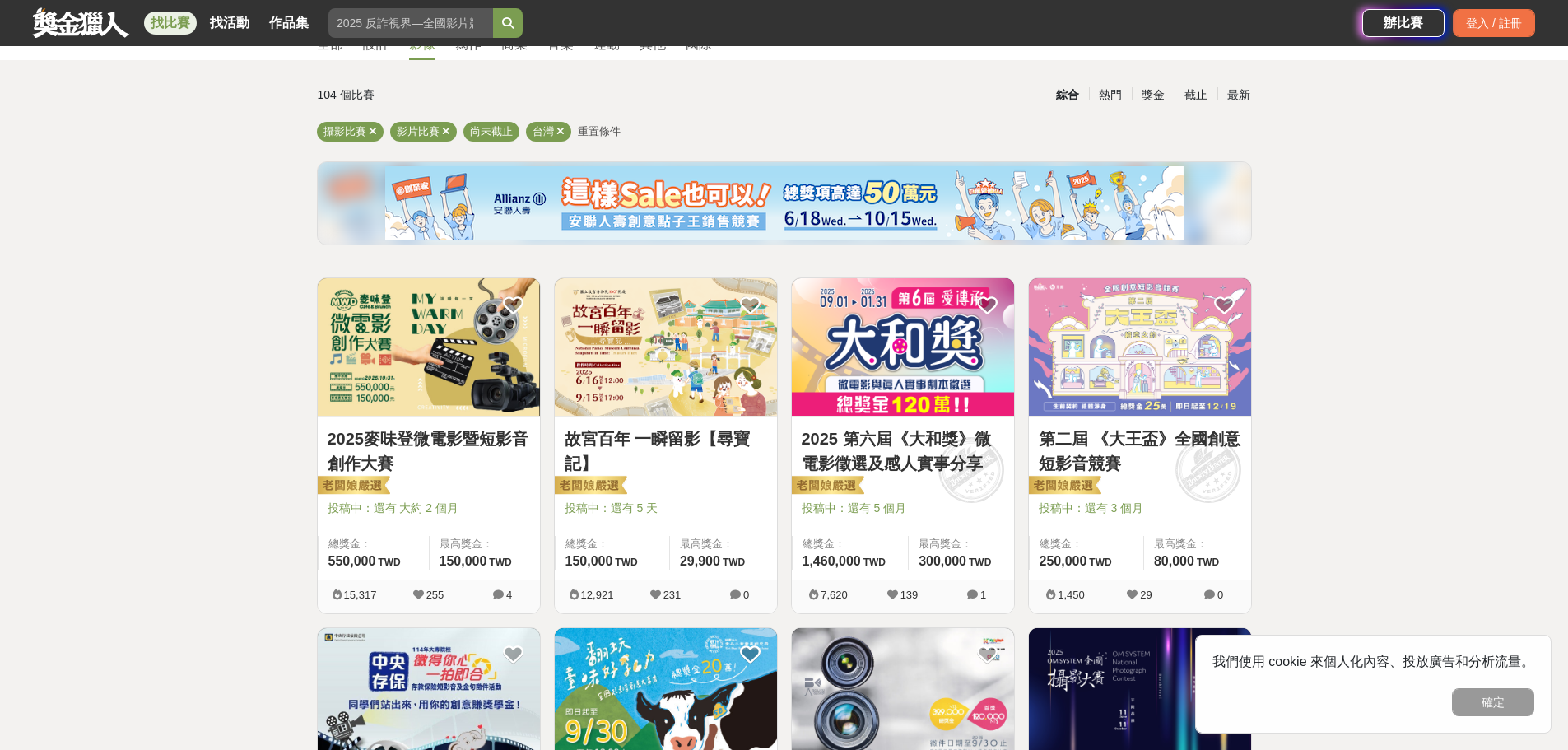
click at [1191, 440] on link "第二屆 《大王盃》全國創意短影音競賽" at bounding box center [1139, 451] width 202 height 49
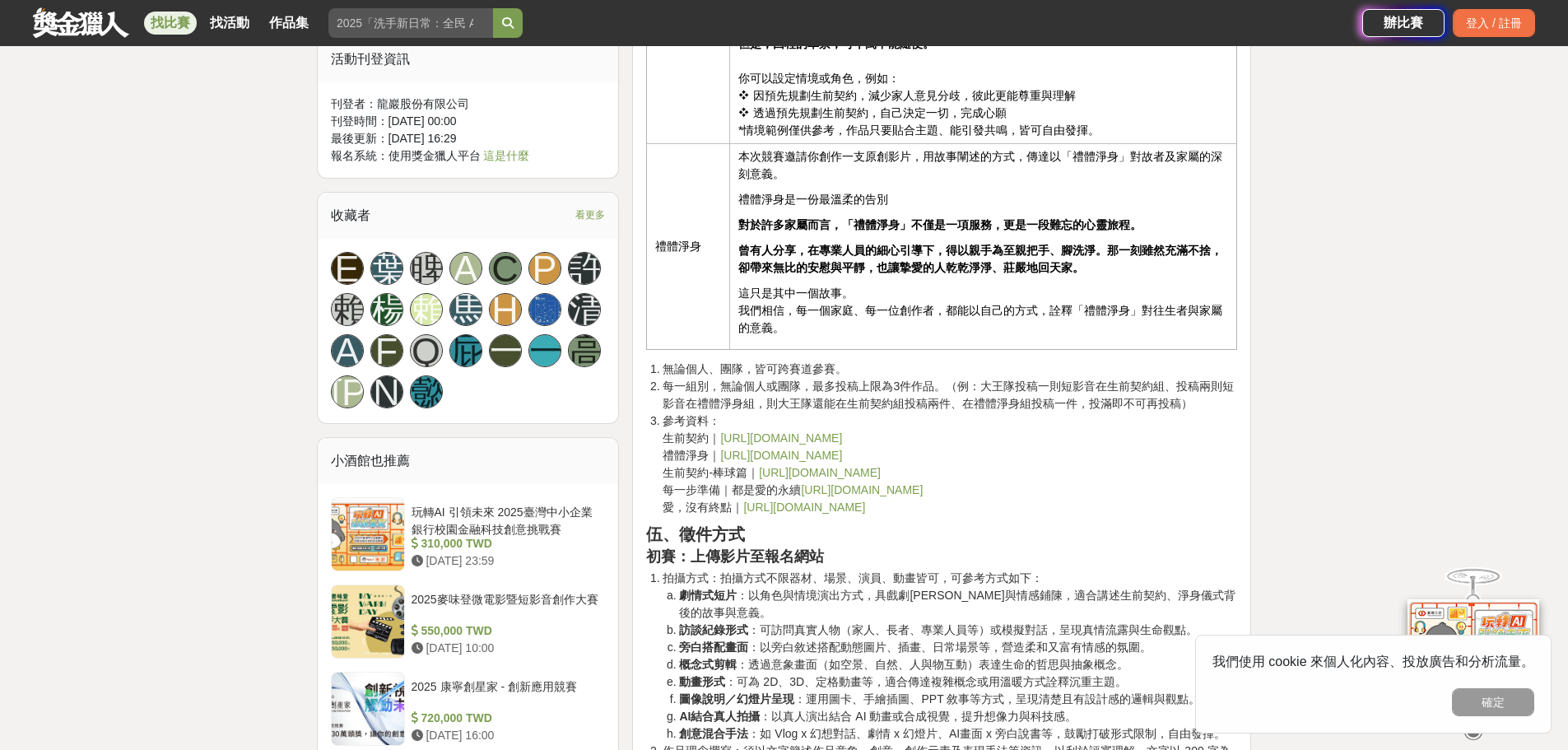
scroll to position [1645, 0]
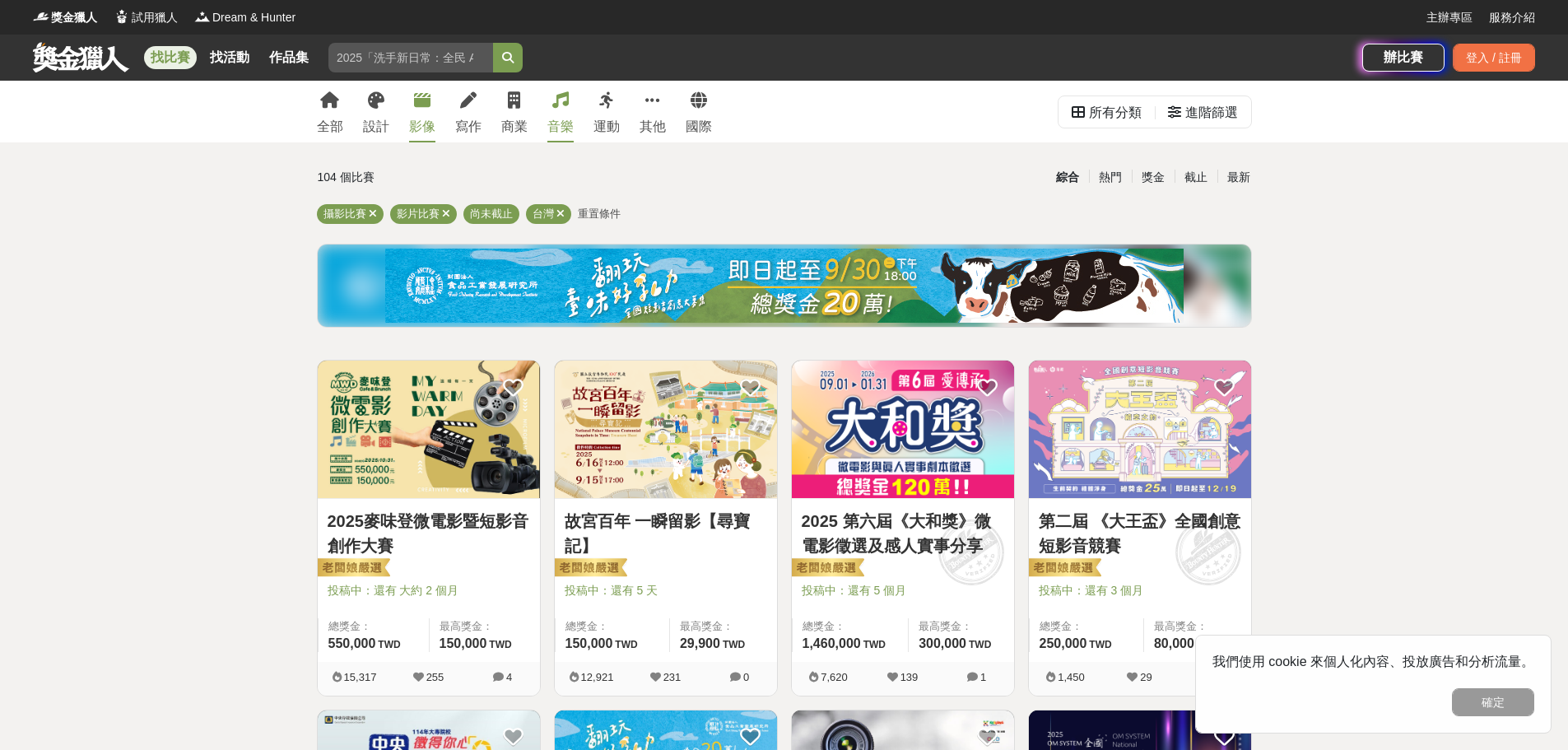
click at [554, 121] on div "音樂" at bounding box center [560, 127] width 27 height 20
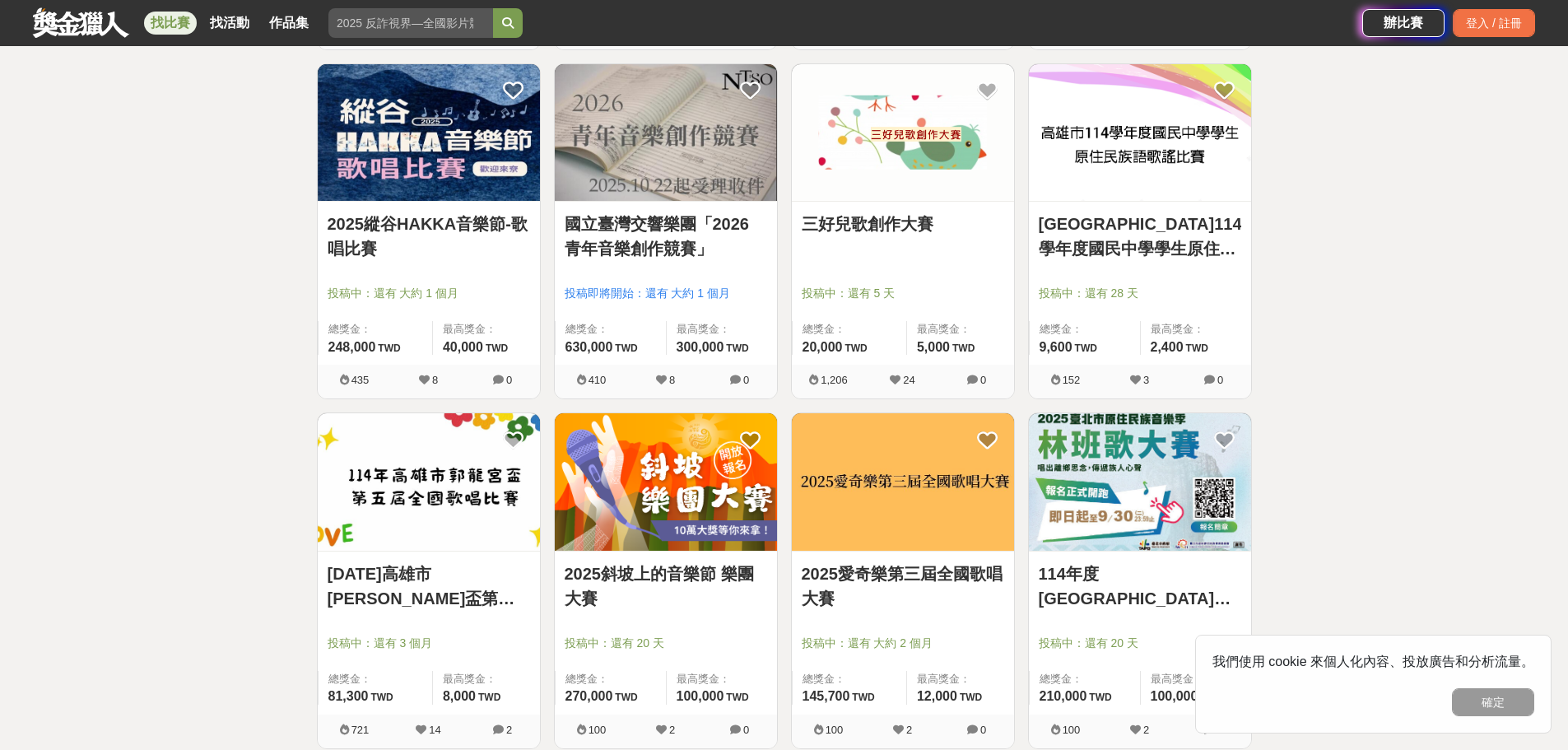
scroll to position [659, 0]
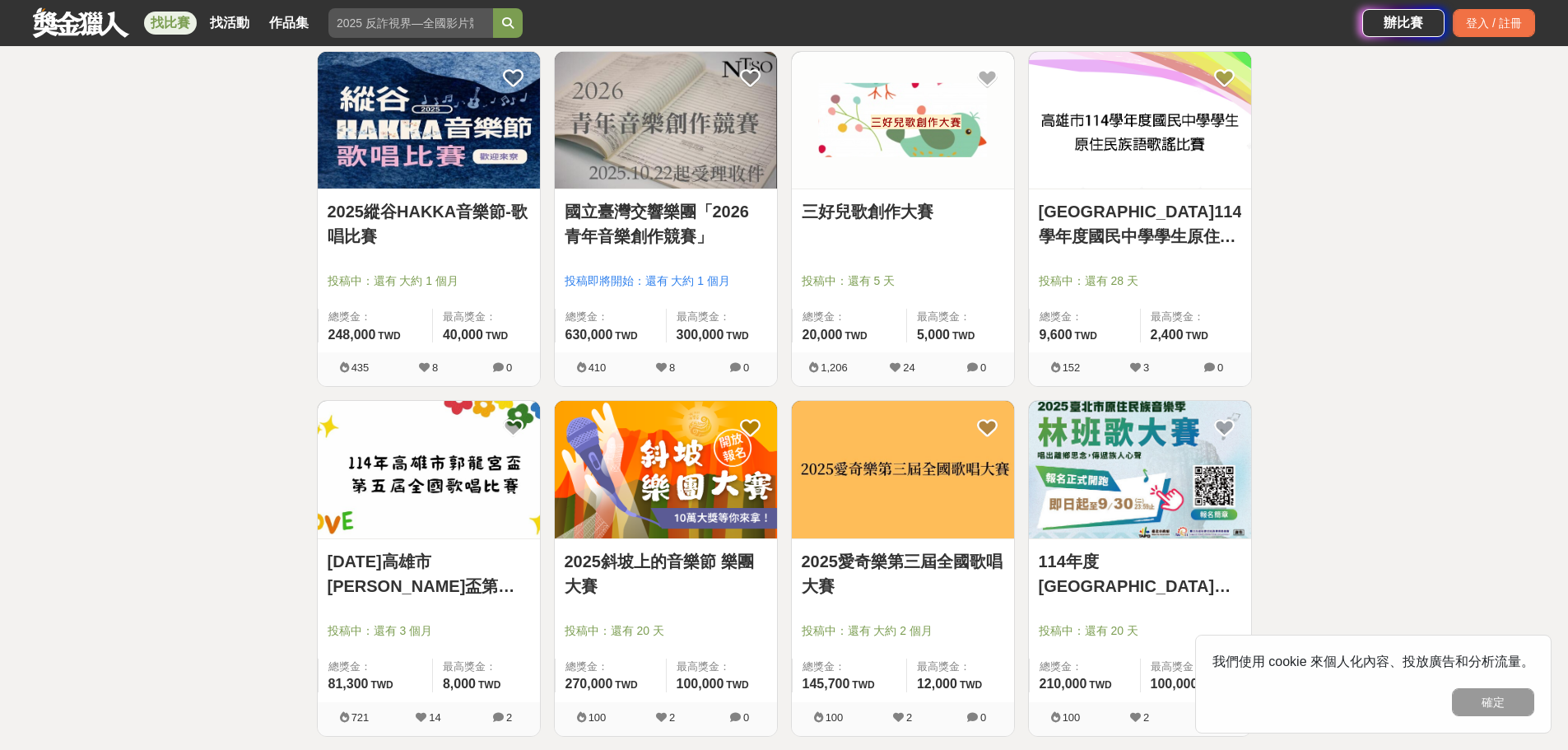
click at [421, 131] on img at bounding box center [428, 121] width 222 height 137
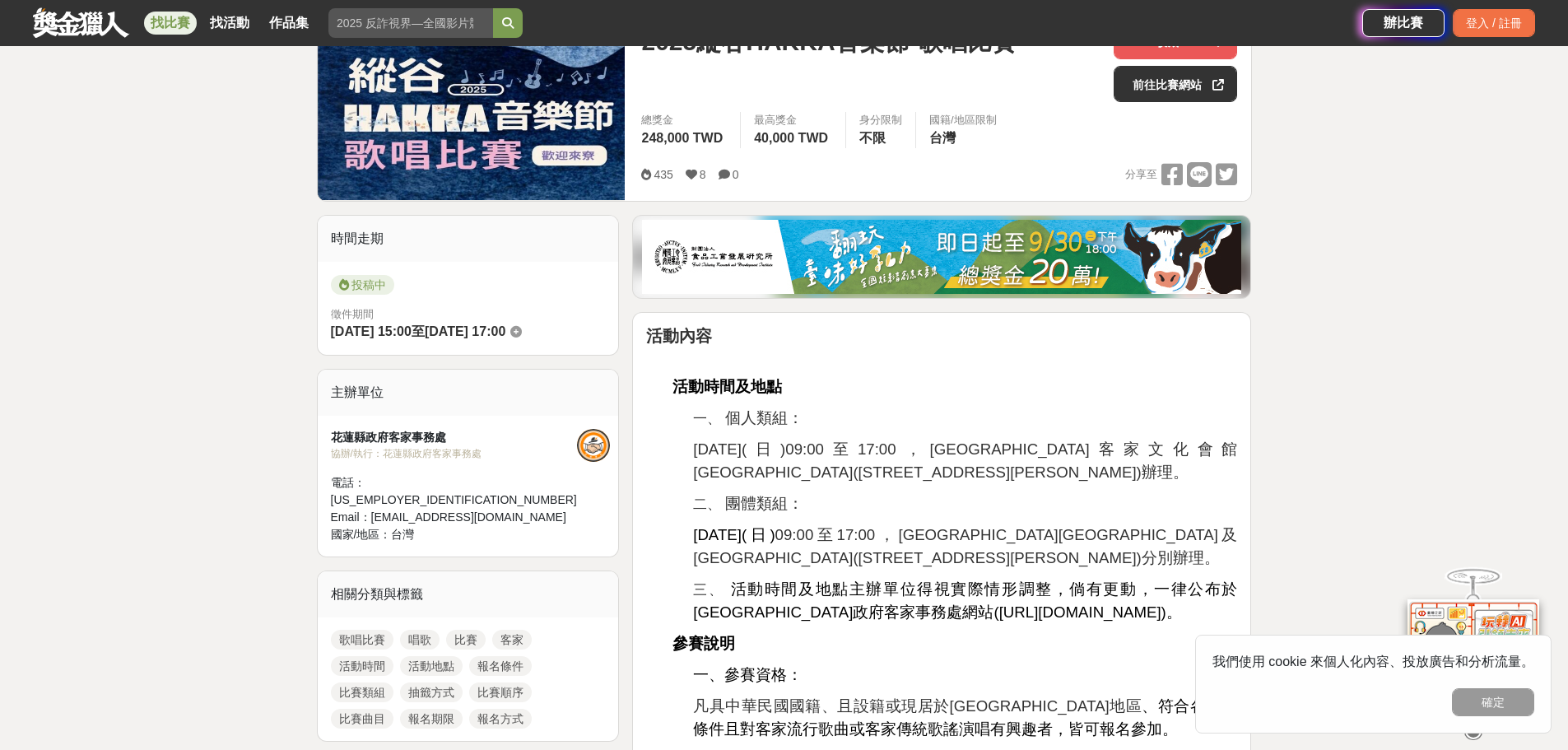
scroll to position [329, 0]
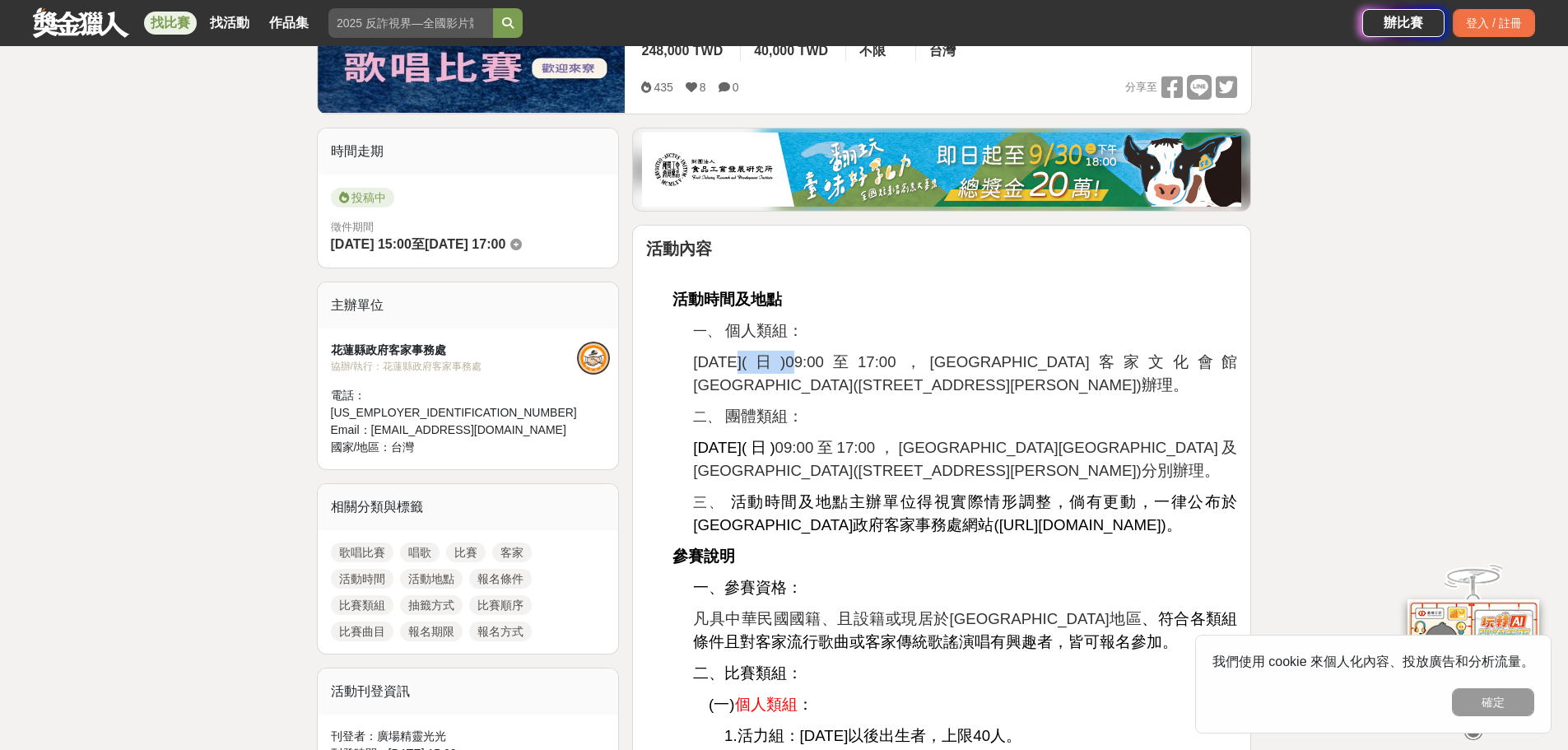
drag, startPoint x: 747, startPoint y: 360, endPoint x: 793, endPoint y: 353, distance: 46.5
click at [793, 353] on span "[DATE](日)09:00至17:00，[GEOGRAPHIC_DATA]客家文化會館[GEOGRAPHIC_DATA]([STREET_ADDRESS][…" at bounding box center [965, 373] width 544 height 40
click at [869, 357] on span "[DATE](日)09:00至17:00，[GEOGRAPHIC_DATA]客家文化會館[GEOGRAPHIC_DATA]([STREET_ADDRESS][…" at bounding box center [965, 373] width 544 height 40
drag, startPoint x: 914, startPoint y: 362, endPoint x: 1110, endPoint y: 364, distance: 196.0
click at [1110, 364] on span "[DATE](日)09:00至17:00，[GEOGRAPHIC_DATA]客家文化會館[GEOGRAPHIC_DATA]([STREET_ADDRESS][…" at bounding box center [965, 373] width 544 height 40
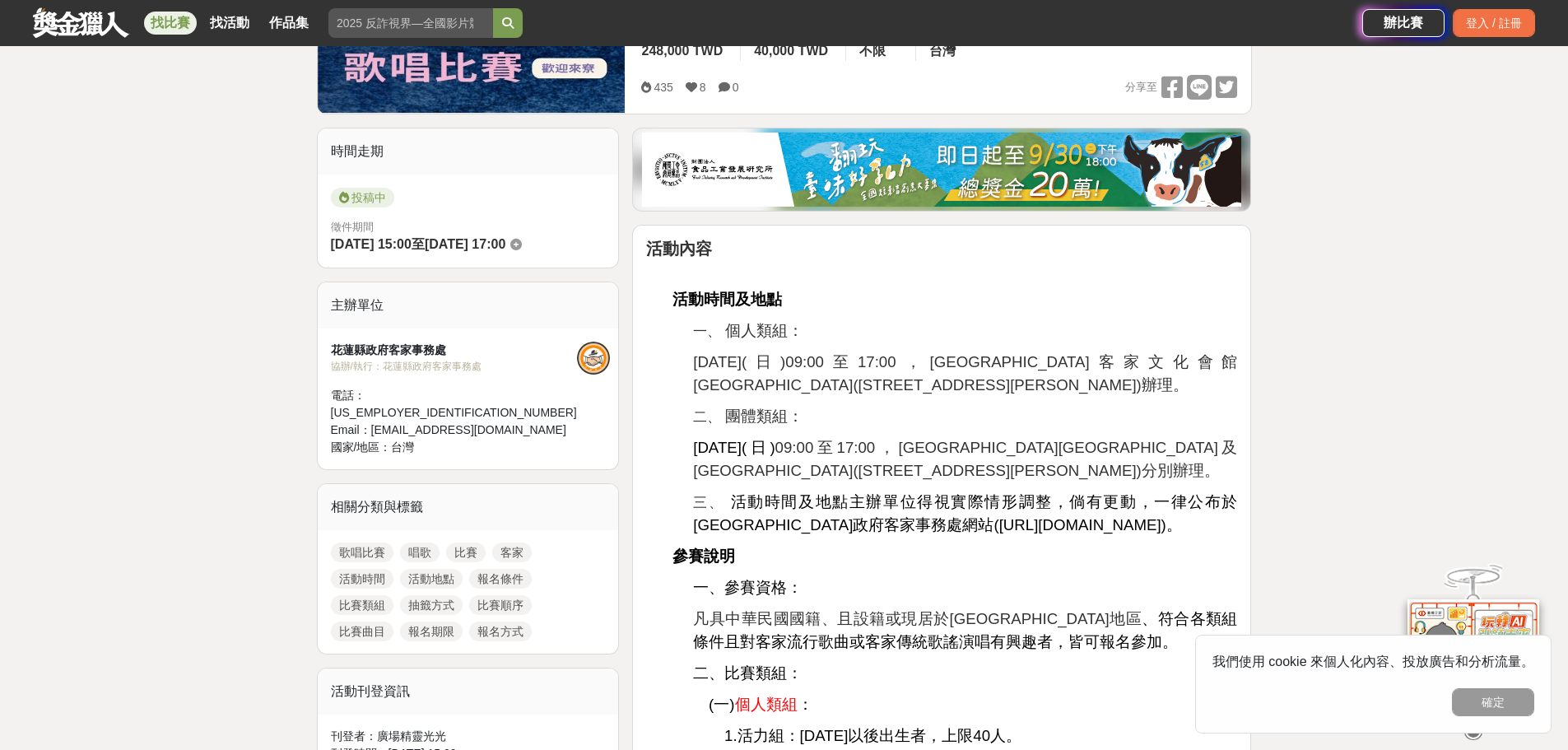
click at [1126, 391] on p "[DATE](日)09:00至17:00，[GEOGRAPHIC_DATA]客家文化會館[GEOGRAPHIC_DATA]([STREET_ADDRESS][…" at bounding box center [965, 373] width 544 height 46
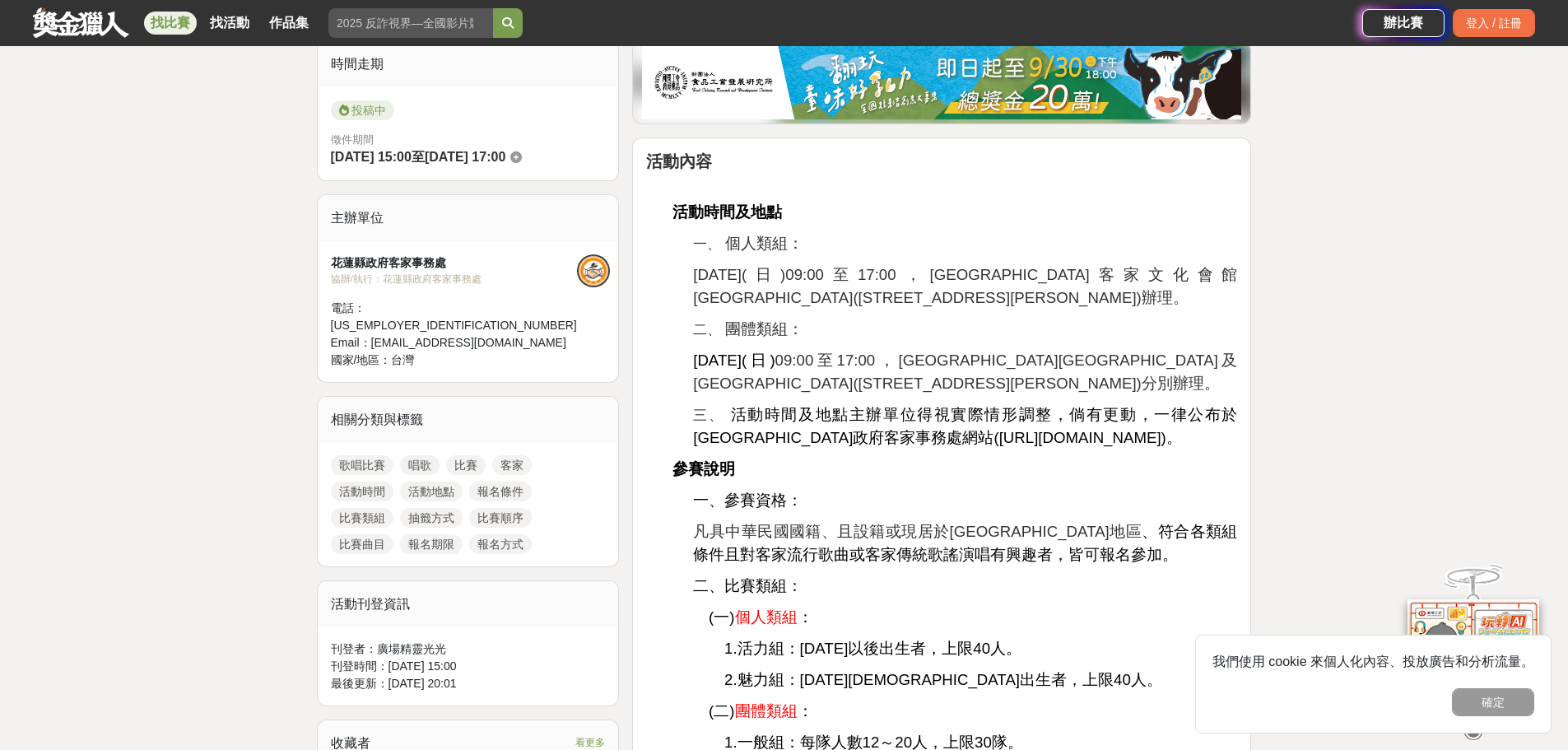
scroll to position [494, 0]
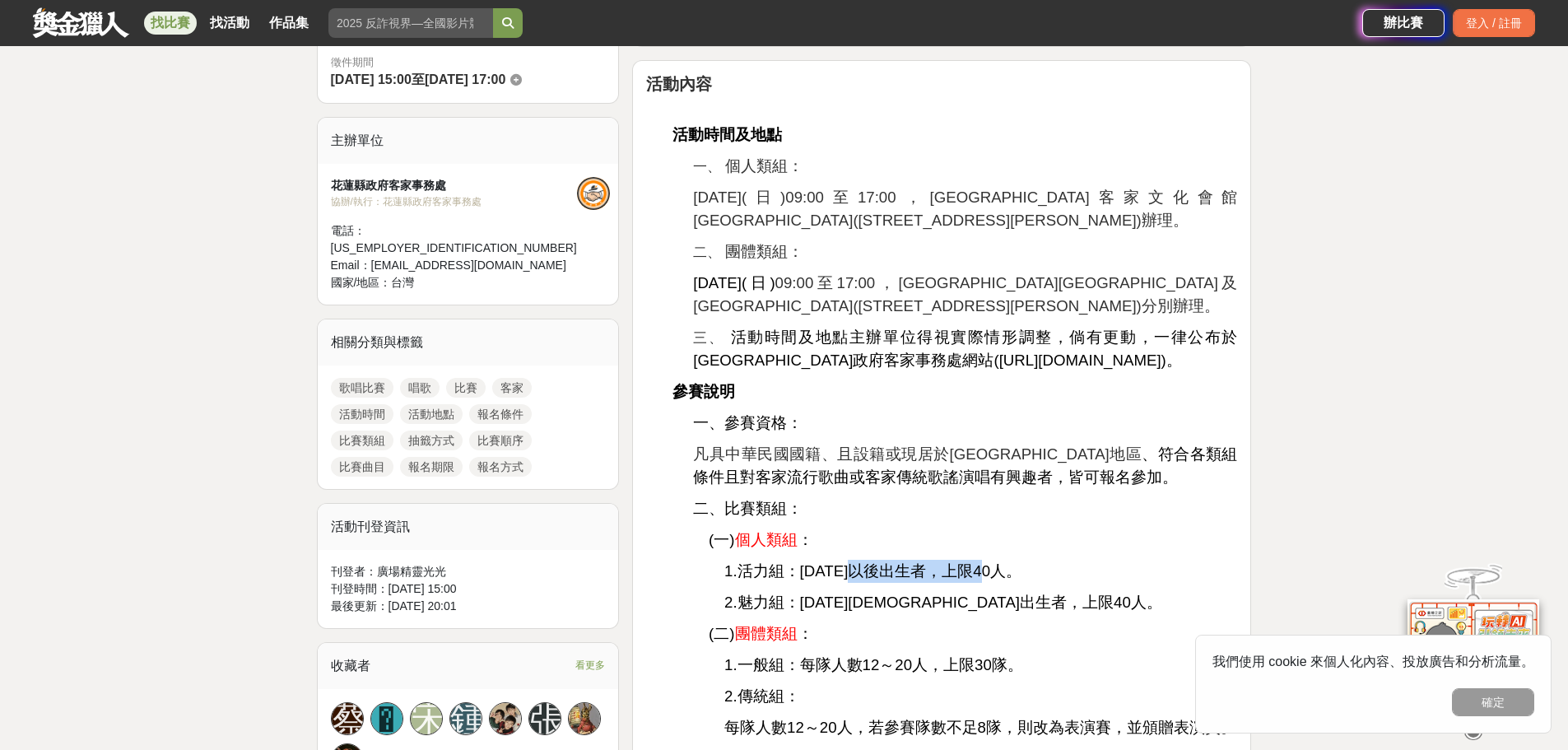
drag, startPoint x: 868, startPoint y: 578, endPoint x: 1036, endPoint y: 570, distance: 168.2
click at [1006, 570] on span "1.活力組：[DATE]以後出生者，上限40人。" at bounding box center [873, 571] width 297 height 17
click at [1022, 570] on span "1.活力組：[DATE]以後出生者，上限40人。" at bounding box center [873, 571] width 297 height 17
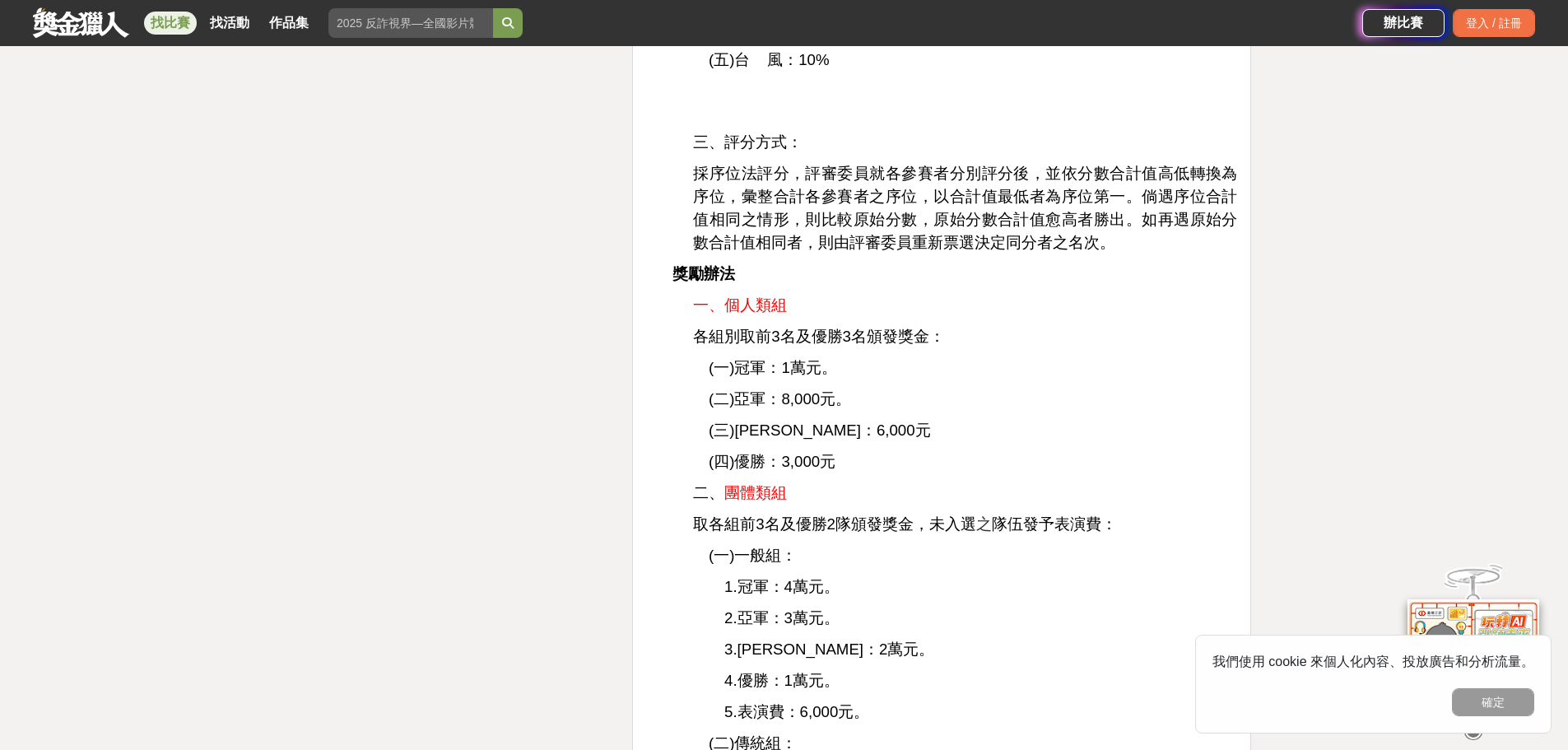
scroll to position [3045, 0]
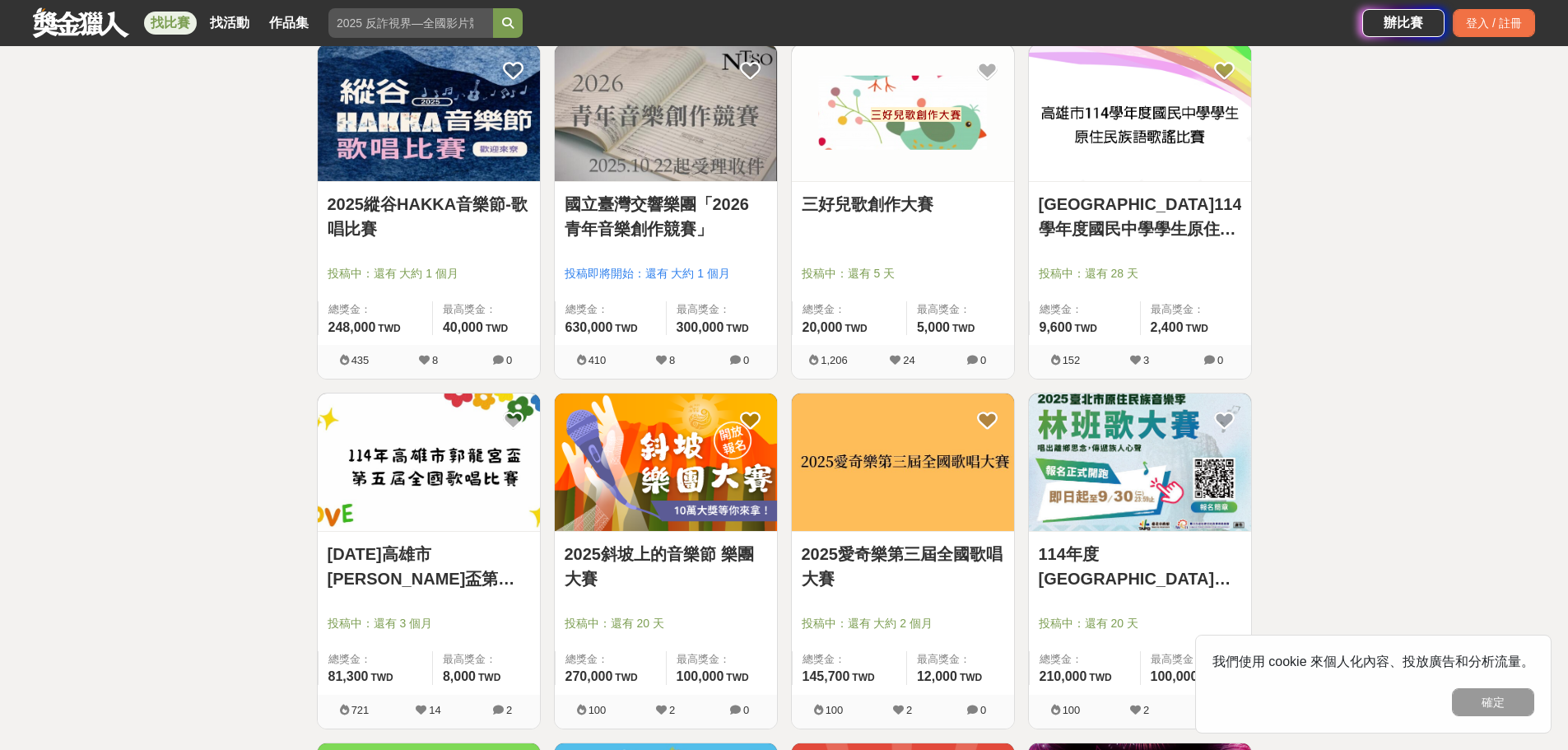
scroll to position [659, 0]
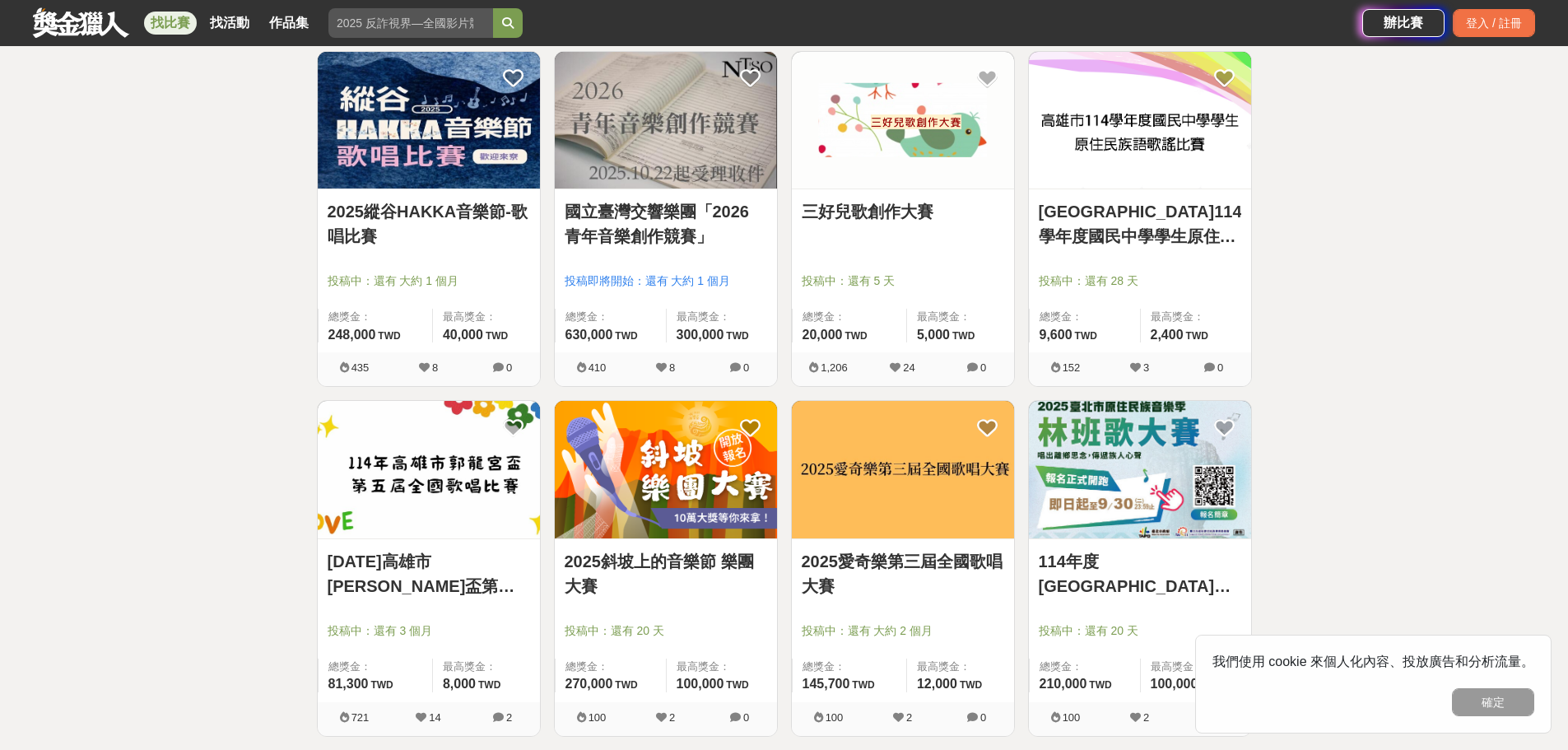
click at [687, 231] on link "國立臺灣交響樂團「2026 青年音樂創作競賽」" at bounding box center [665, 224] width 202 height 49
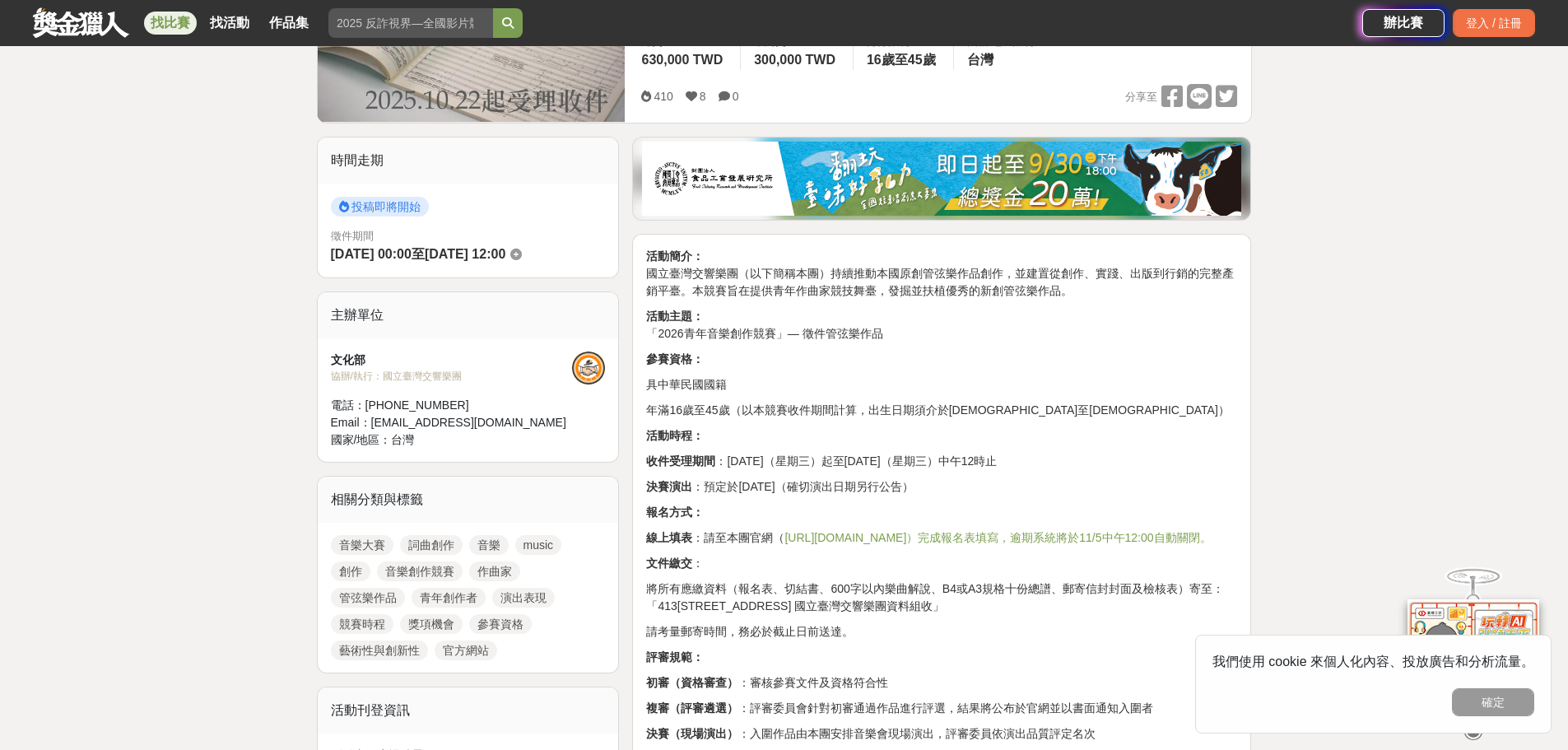
scroll to position [329, 0]
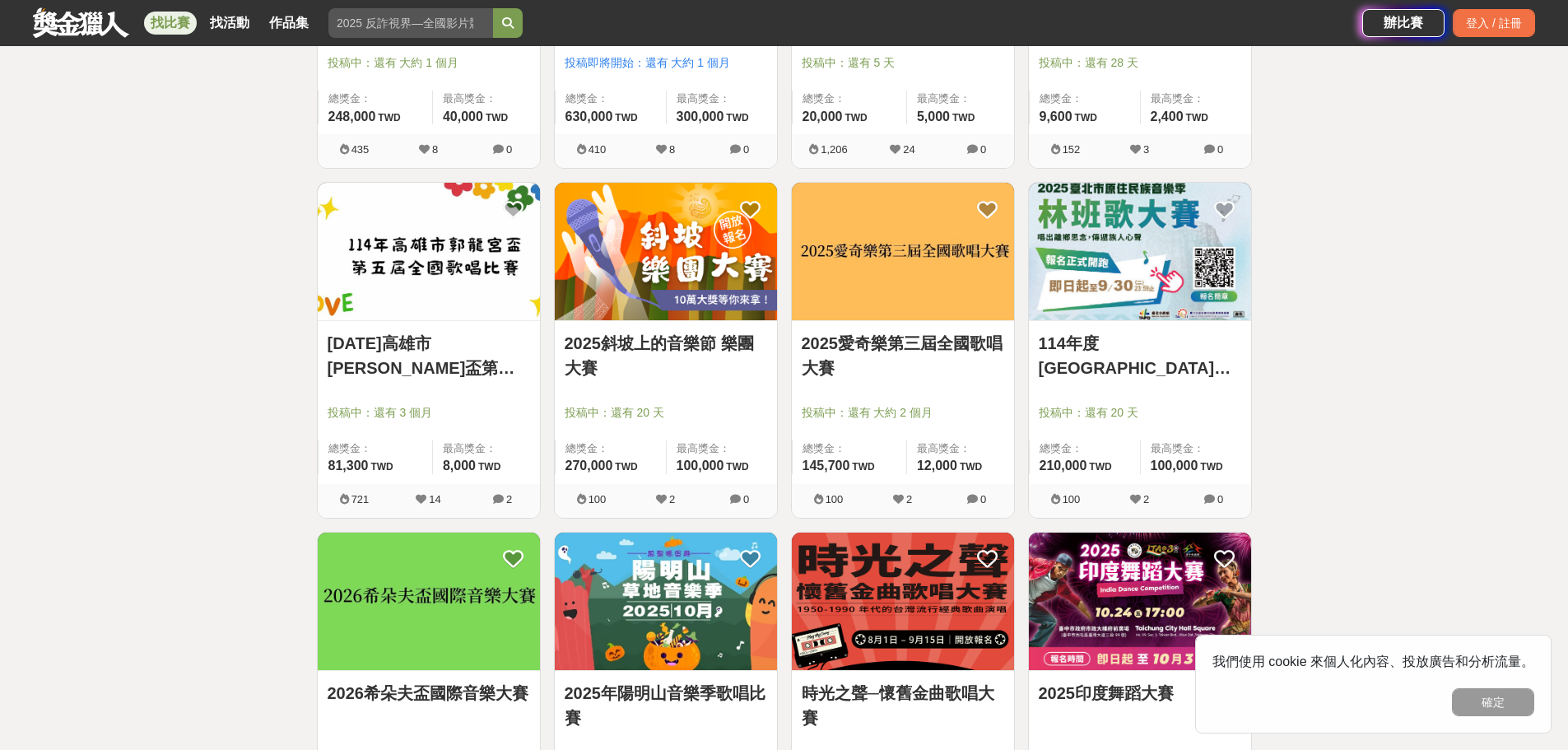
scroll to position [988, 0]
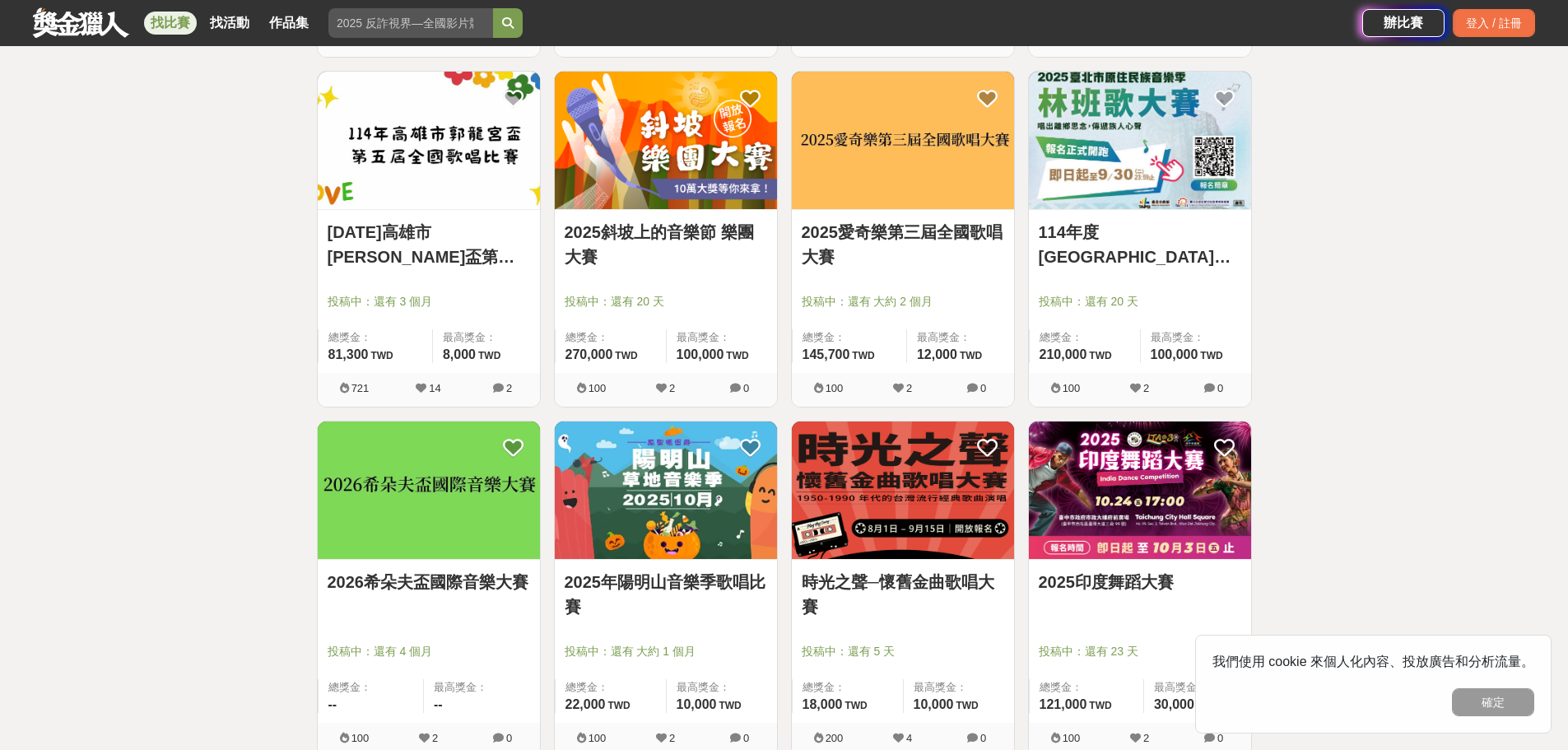
click at [725, 578] on link "2025年陽明山音樂季歌唱比賽" at bounding box center [665, 595] width 202 height 49
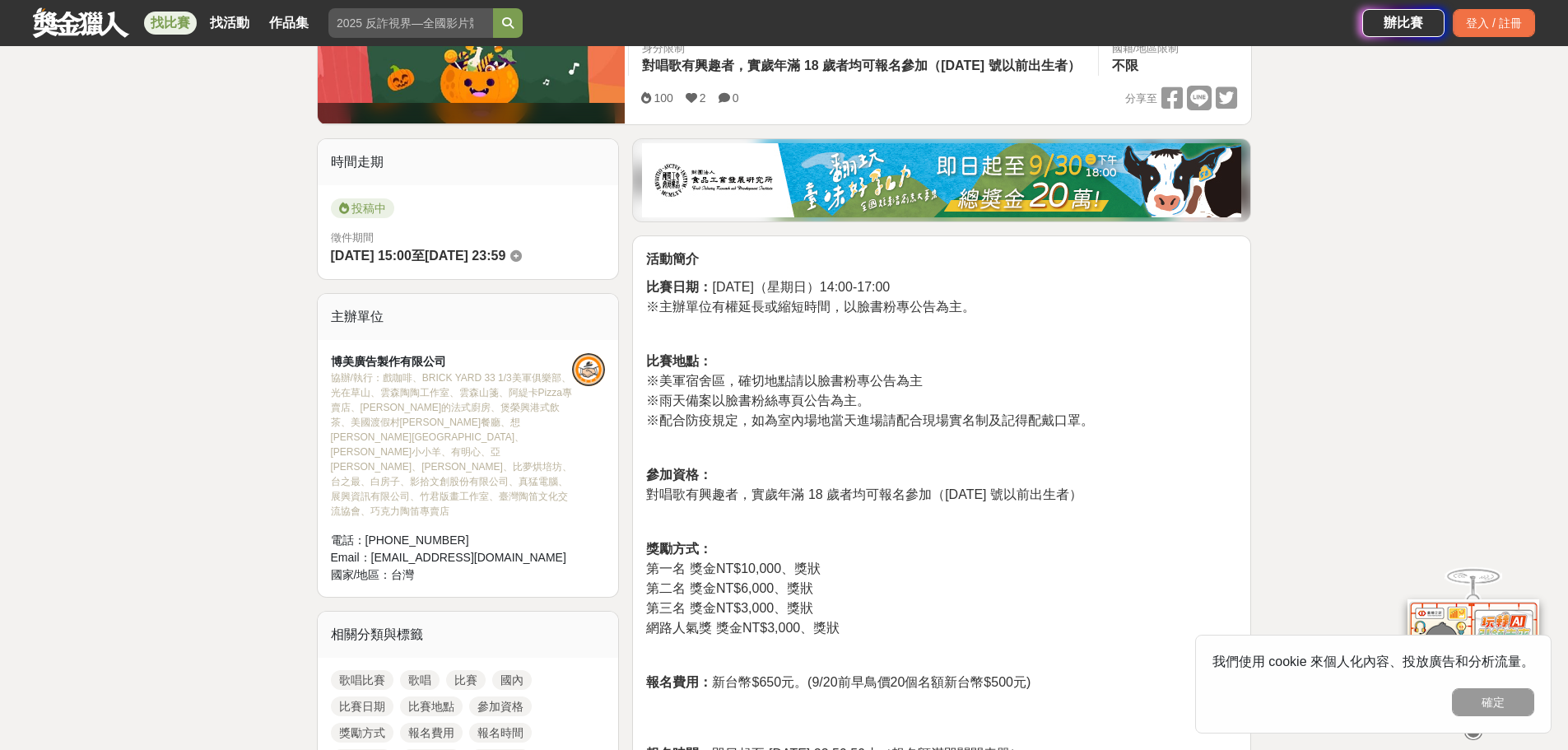
scroll to position [412, 0]
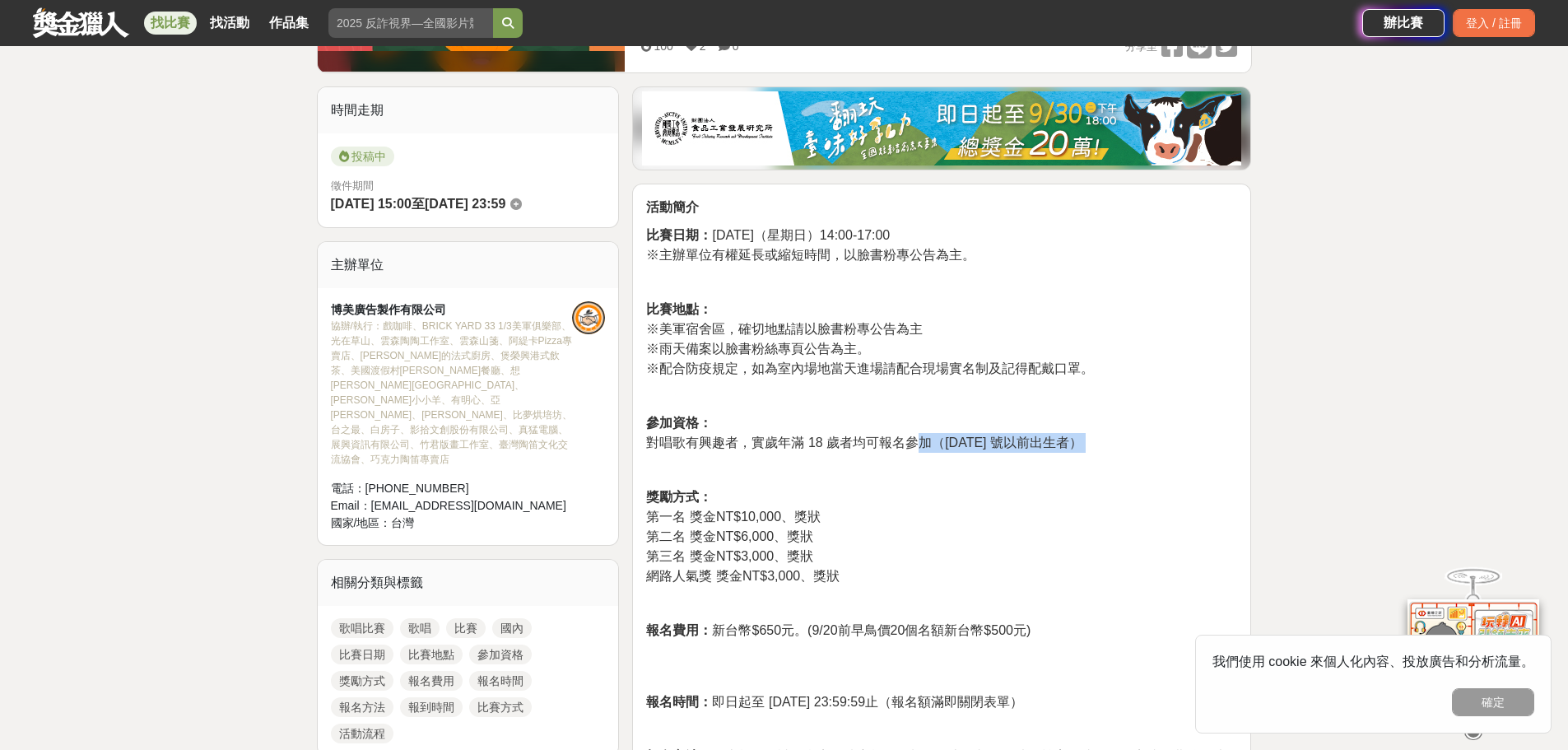
drag, startPoint x: 755, startPoint y: 498, endPoint x: 912, endPoint y: 482, distance: 157.8
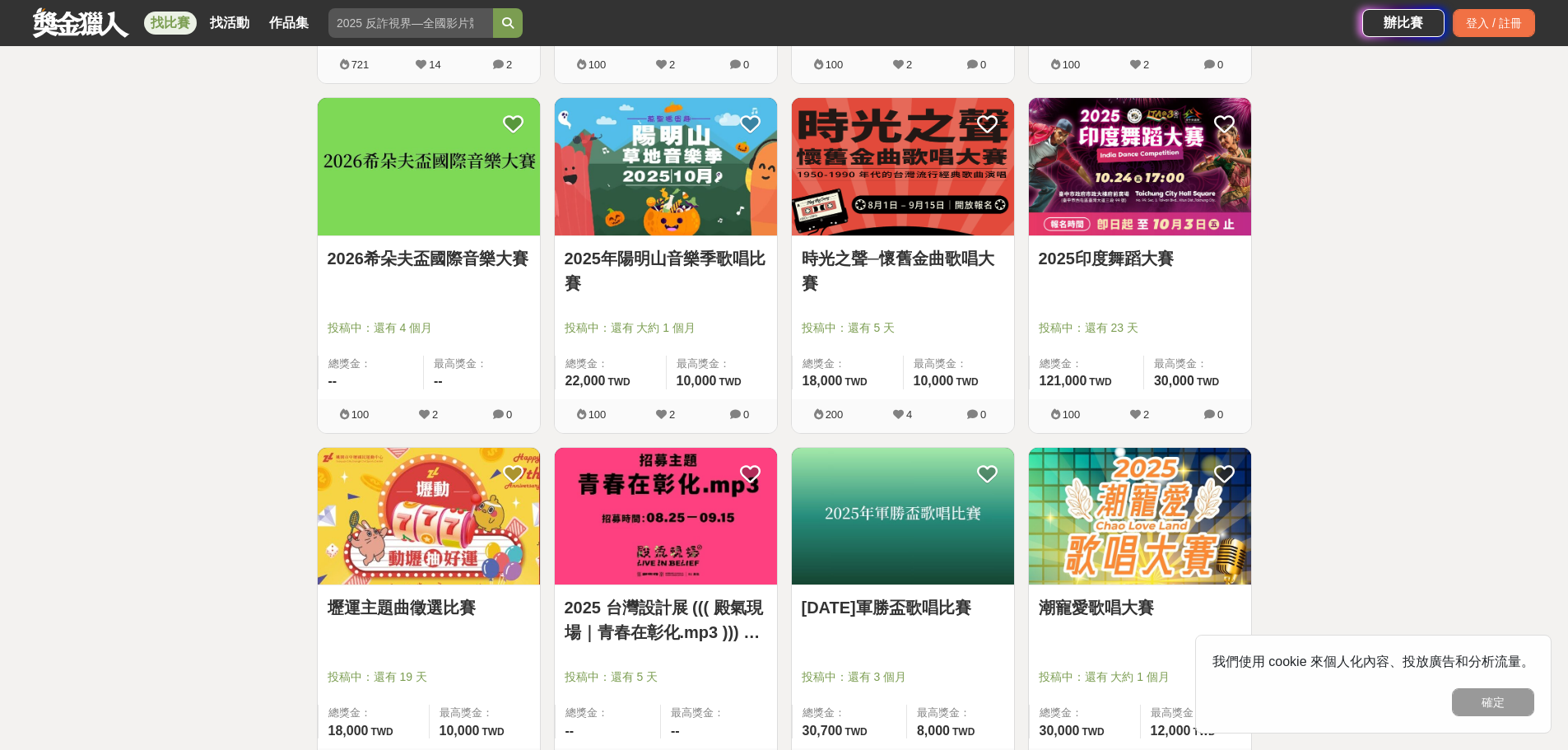
scroll to position [1317, 0]
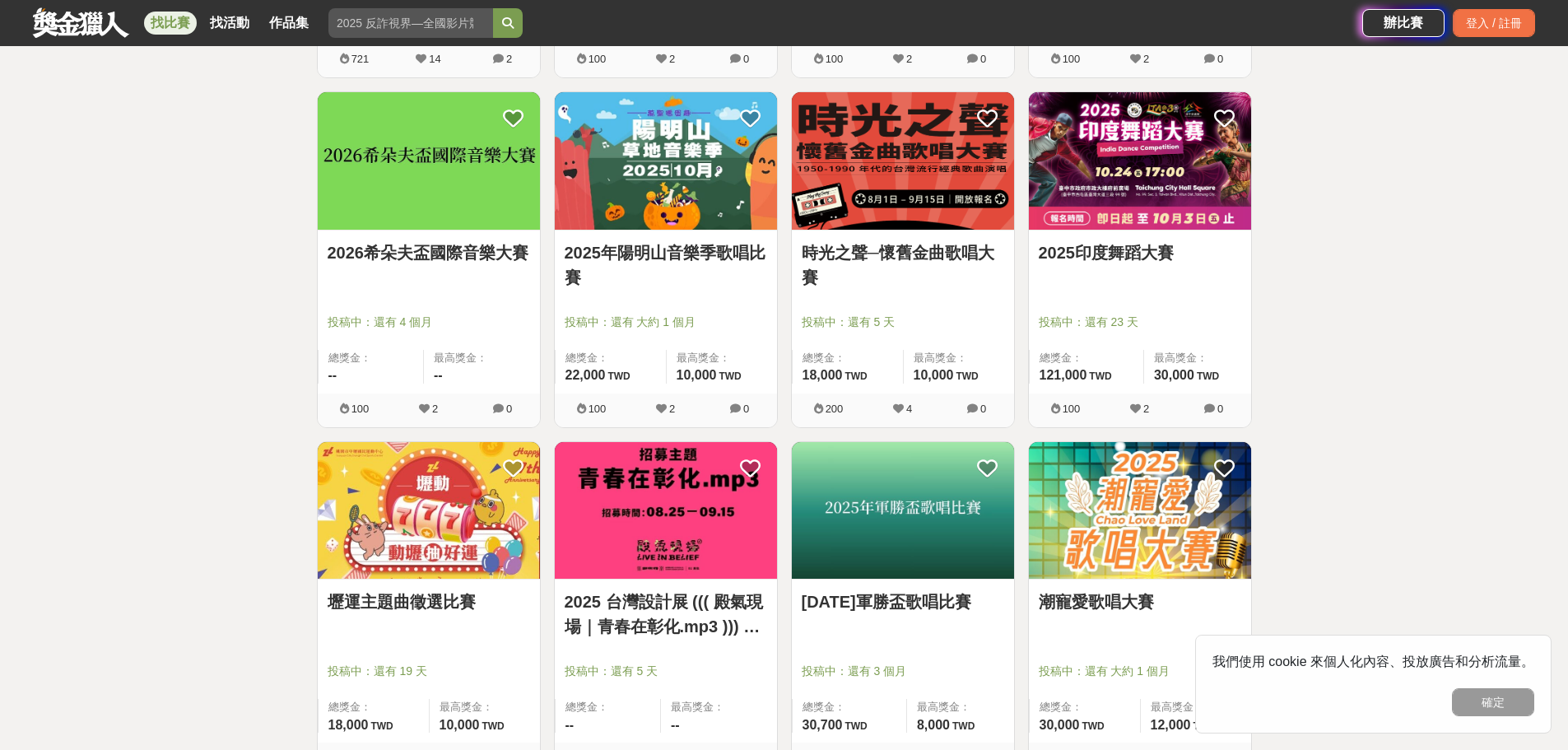
click at [927, 601] on link "[DATE]軍勝盃歌唱比賽" at bounding box center [902, 601] width 202 height 25
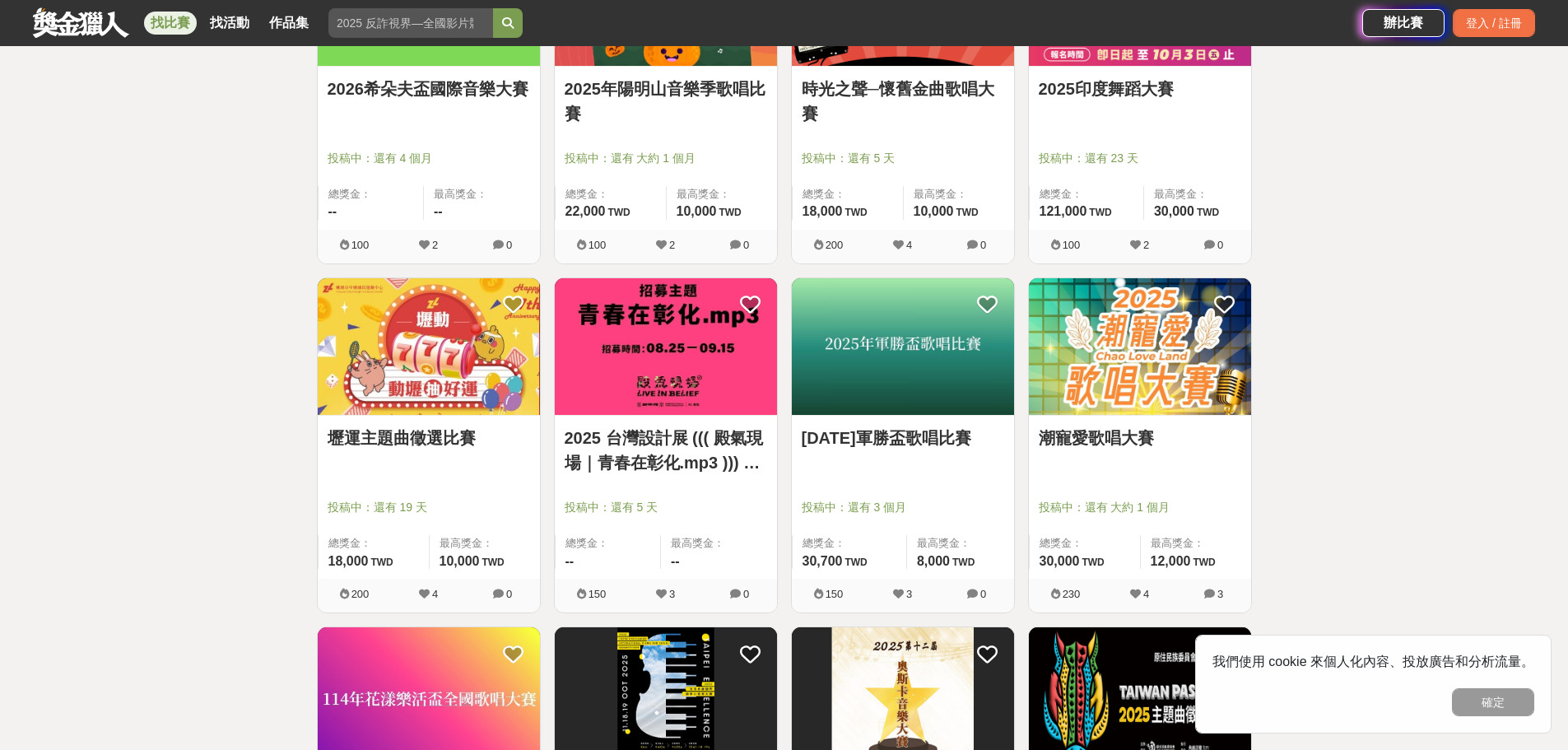
scroll to position [1481, 0]
click at [669, 455] on link "2025 台灣設計展 ((( 殿氣現場｜青春在彰化.mp3 ))) 歌單募集" at bounding box center [665, 449] width 202 height 49
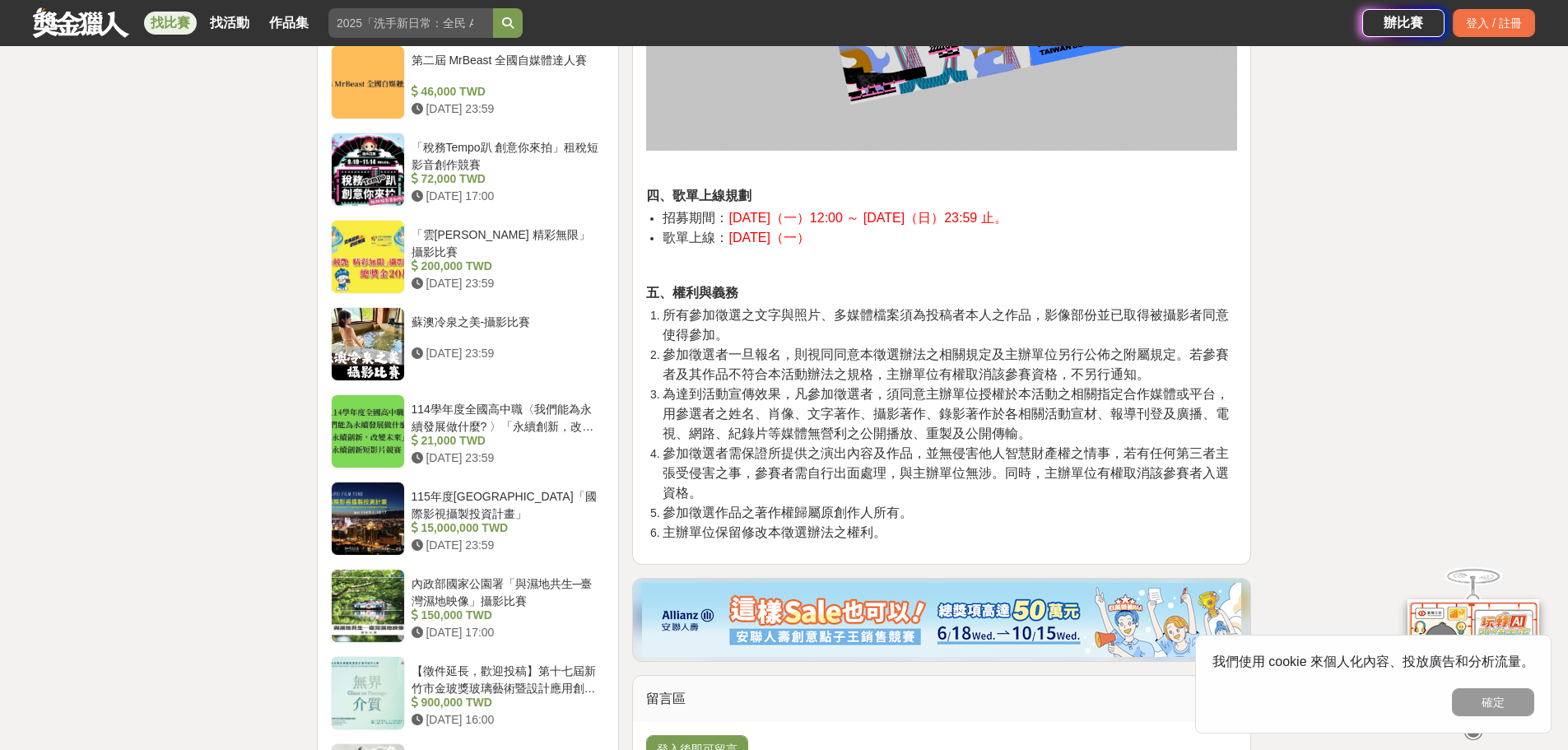
scroll to position [1927, 0]
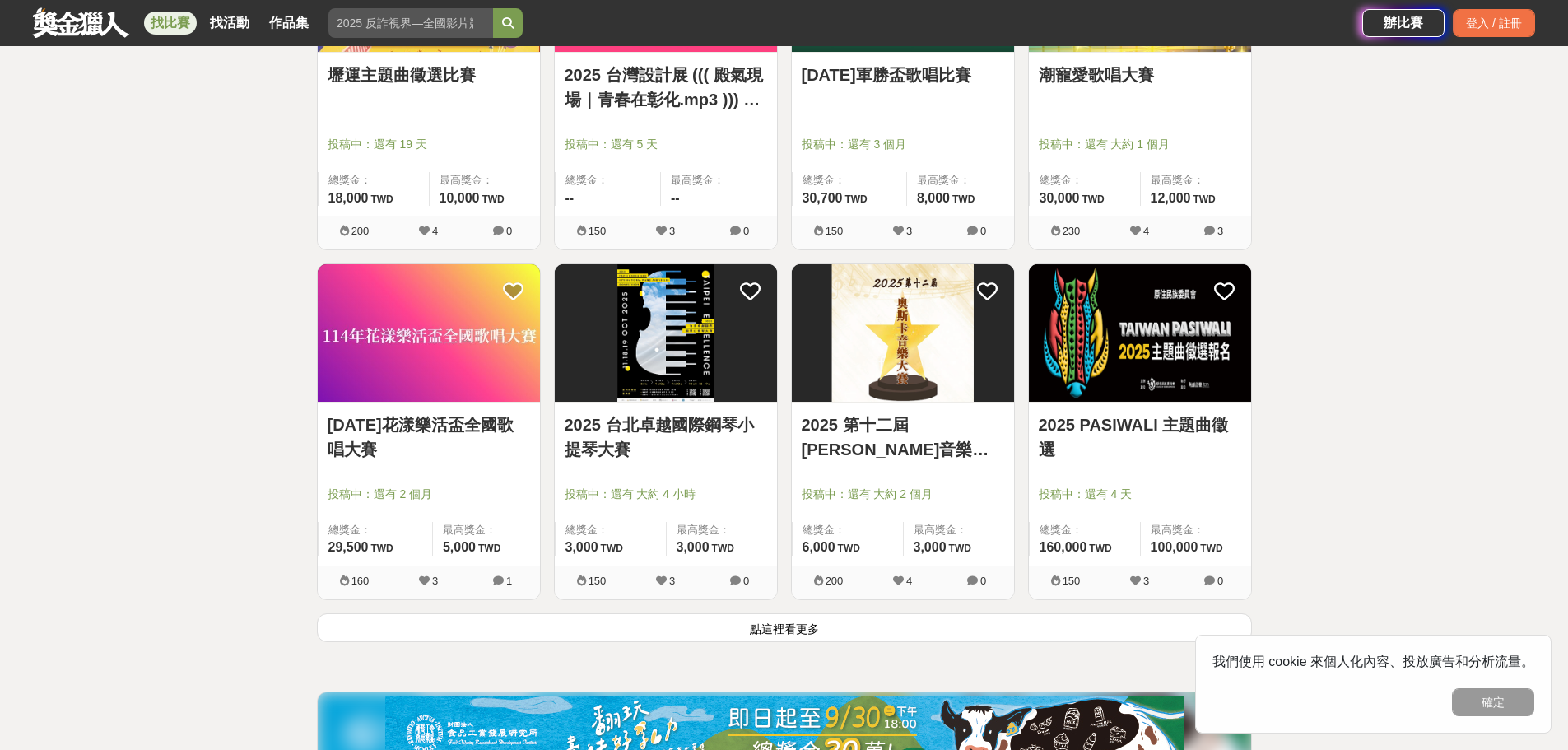
scroll to position [1892, 0]
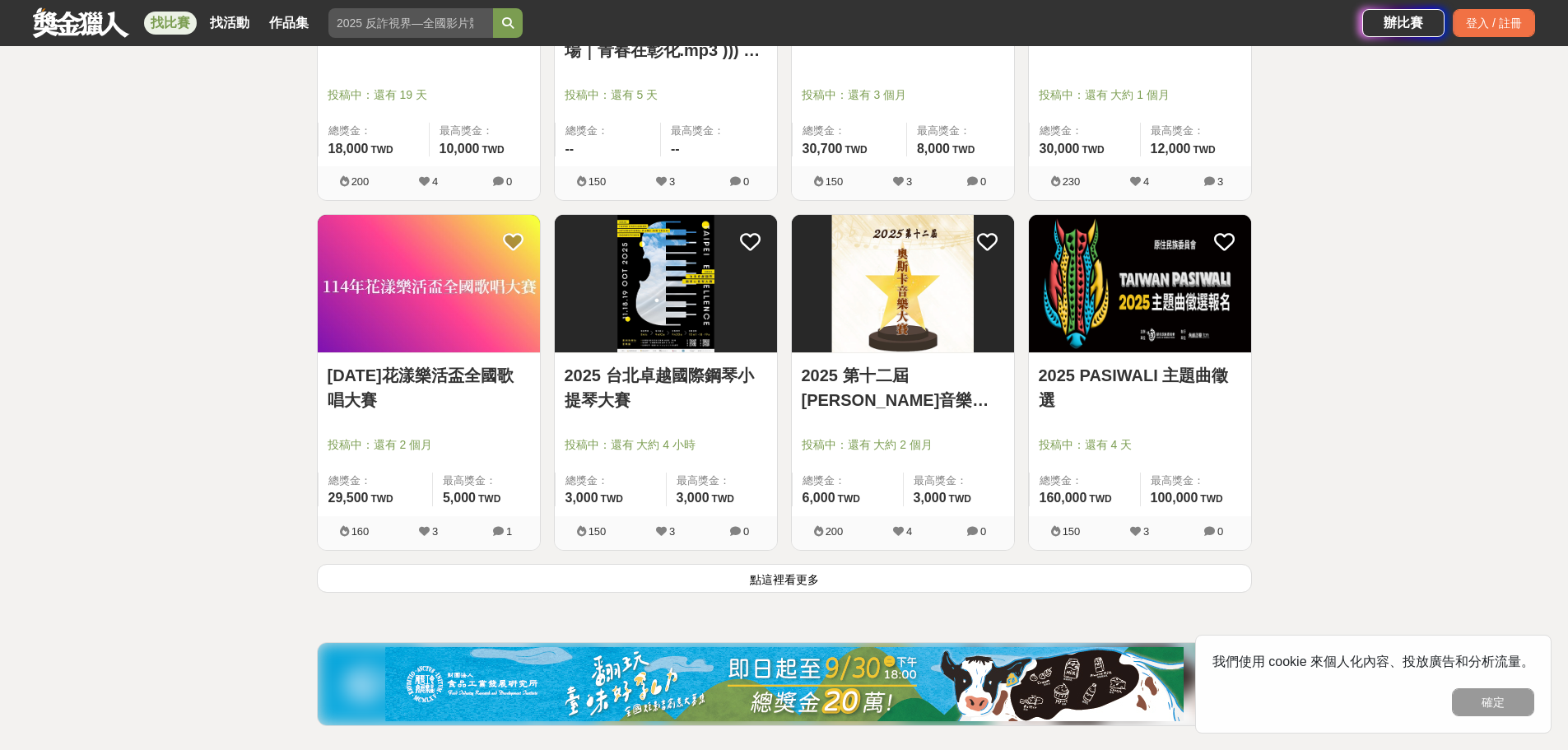
click at [805, 573] on button "點這裡看更多" at bounding box center [784, 577] width 935 height 28
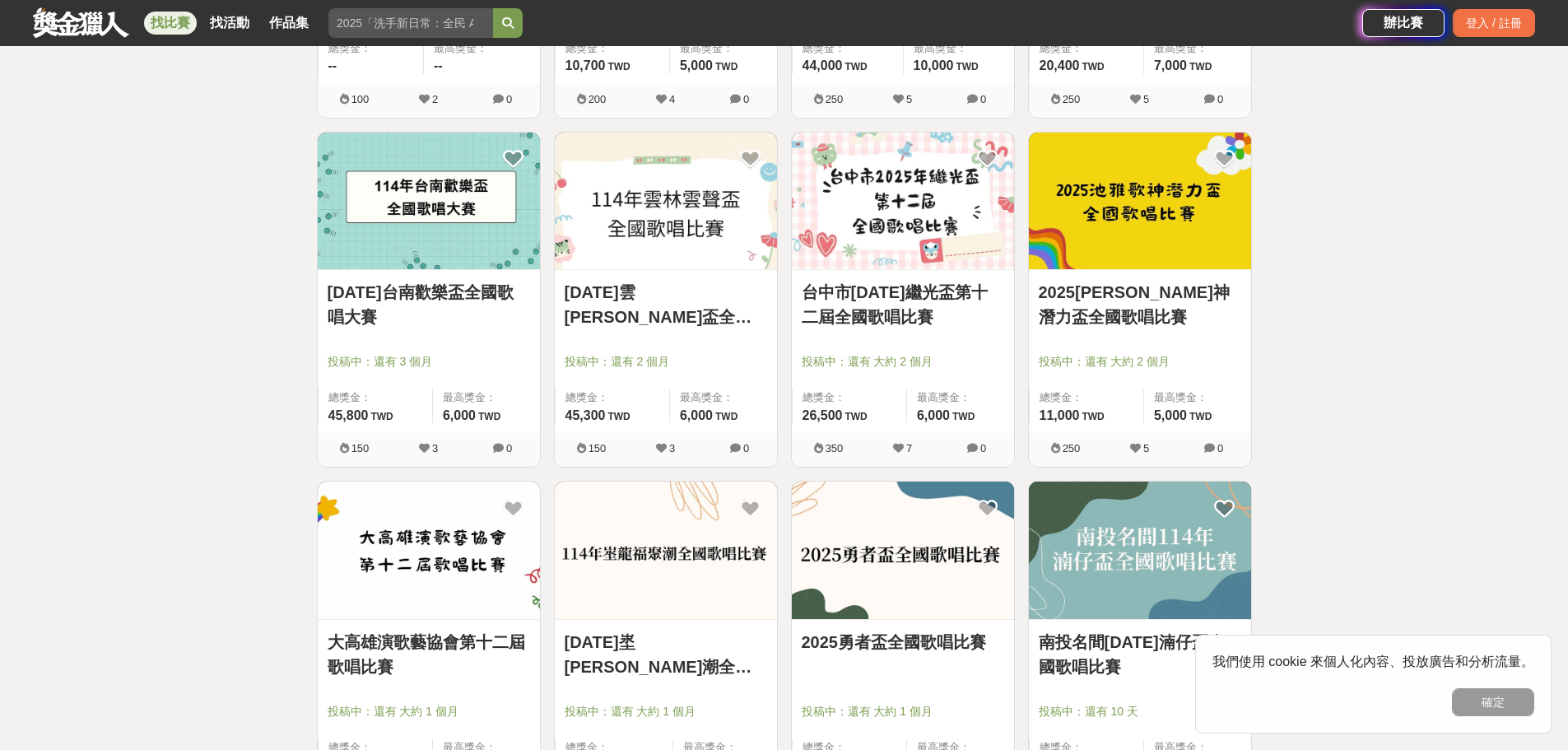
scroll to position [3374, 0]
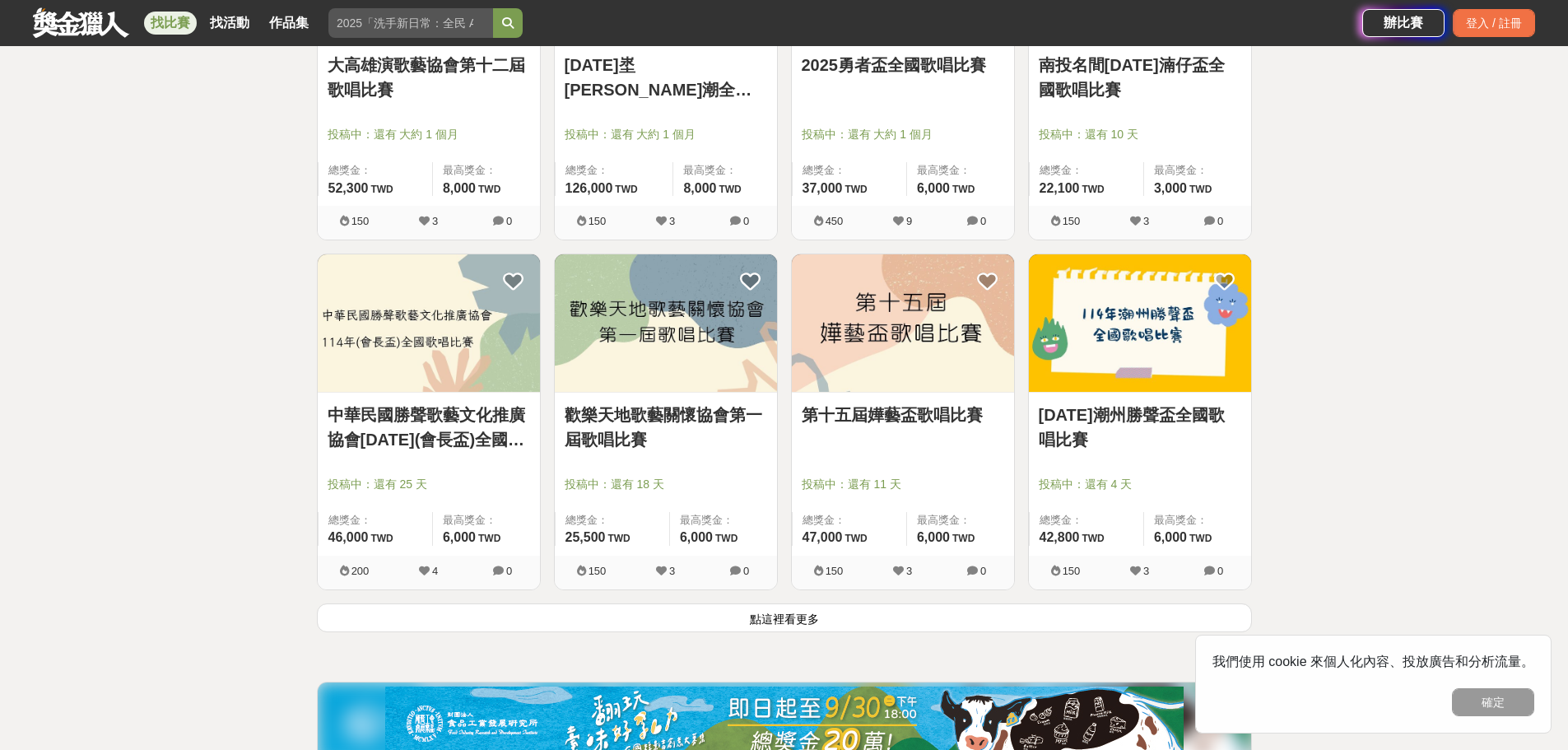
click at [95, 17] on link at bounding box center [81, 22] width 100 height 31
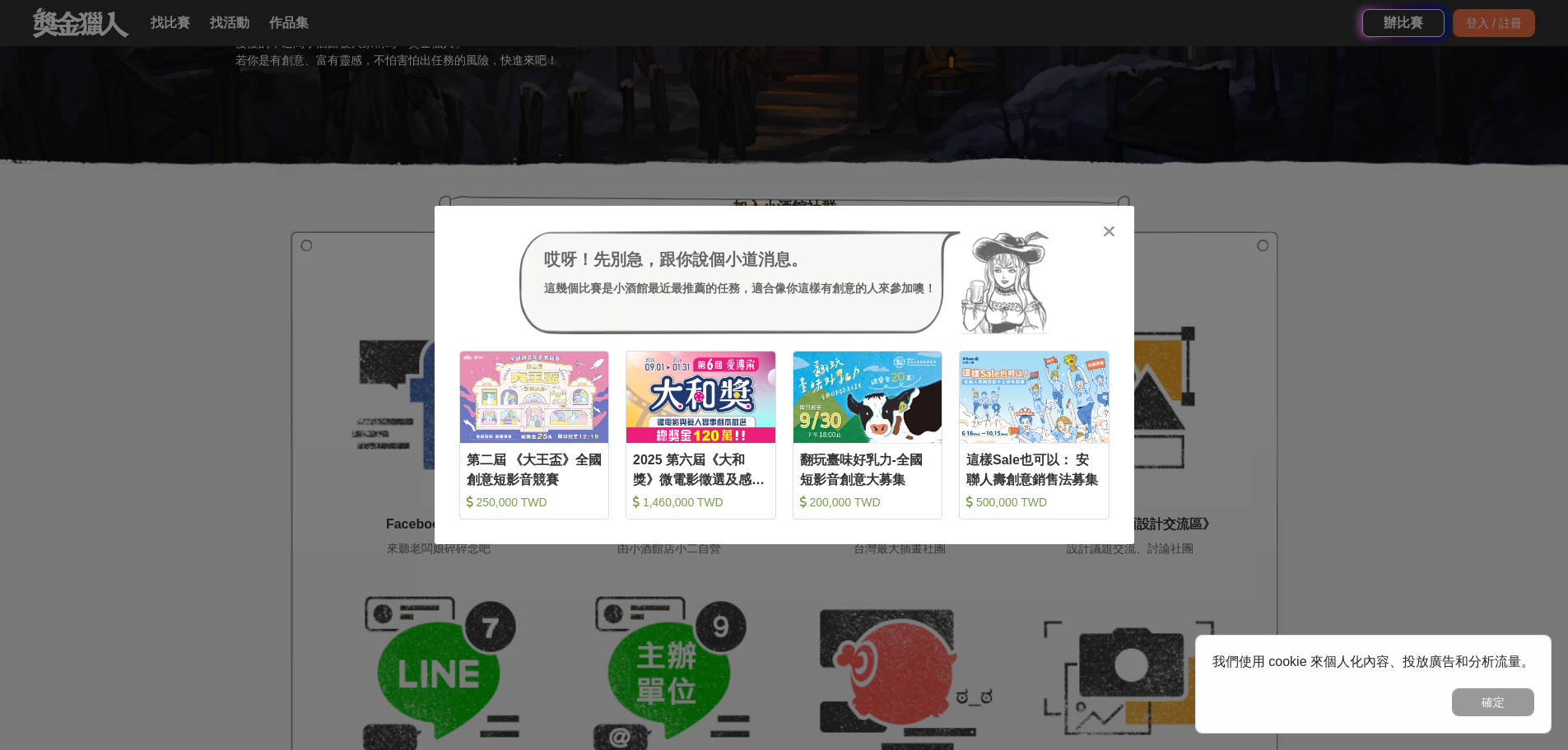
click at [1111, 229] on icon at bounding box center [1109, 231] width 12 height 16
